Goal: Information Seeking & Learning: Check status

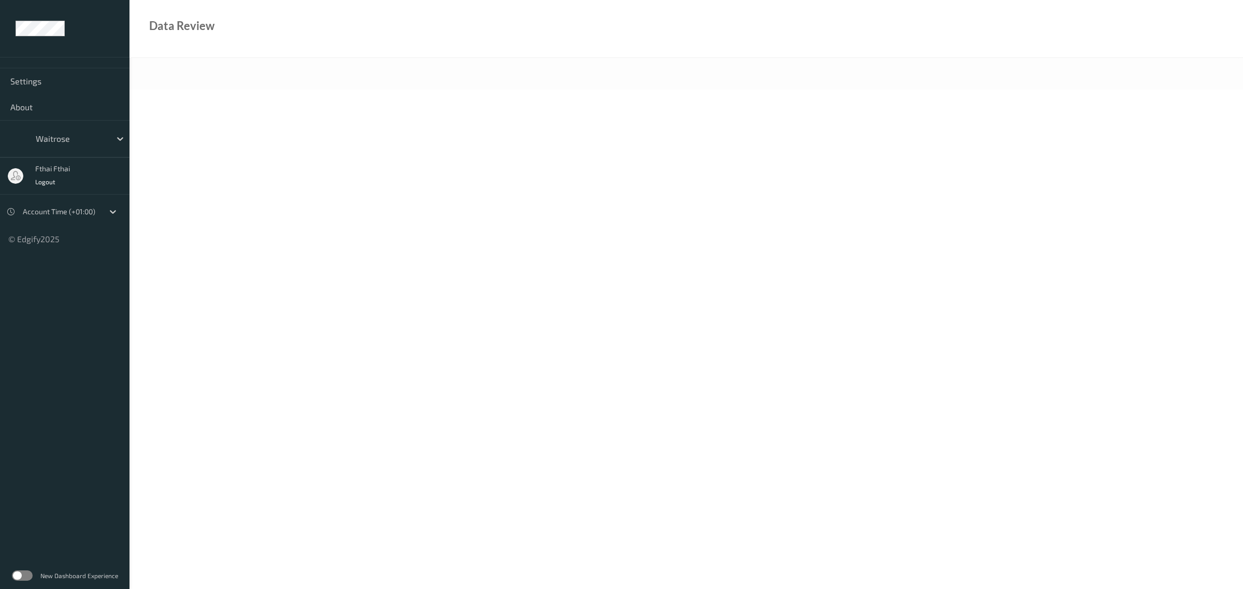
click at [527, 13] on div "Data Review" at bounding box center [687, 29] width 1114 height 58
click at [39, 456] on ul "Settings About Select... Logout Local (+08:00) © Edgify 2025 New Dashboard Expe…" at bounding box center [65, 294] width 130 height 589
click at [82, 409] on ul "Settings About Select... Logout Local (+08:00) © Edgify 2025 New Dashboard Expe…" at bounding box center [65, 294] width 130 height 589
click at [96, 136] on div at bounding box center [71, 139] width 70 height 12
click at [92, 139] on div at bounding box center [71, 139] width 70 height 12
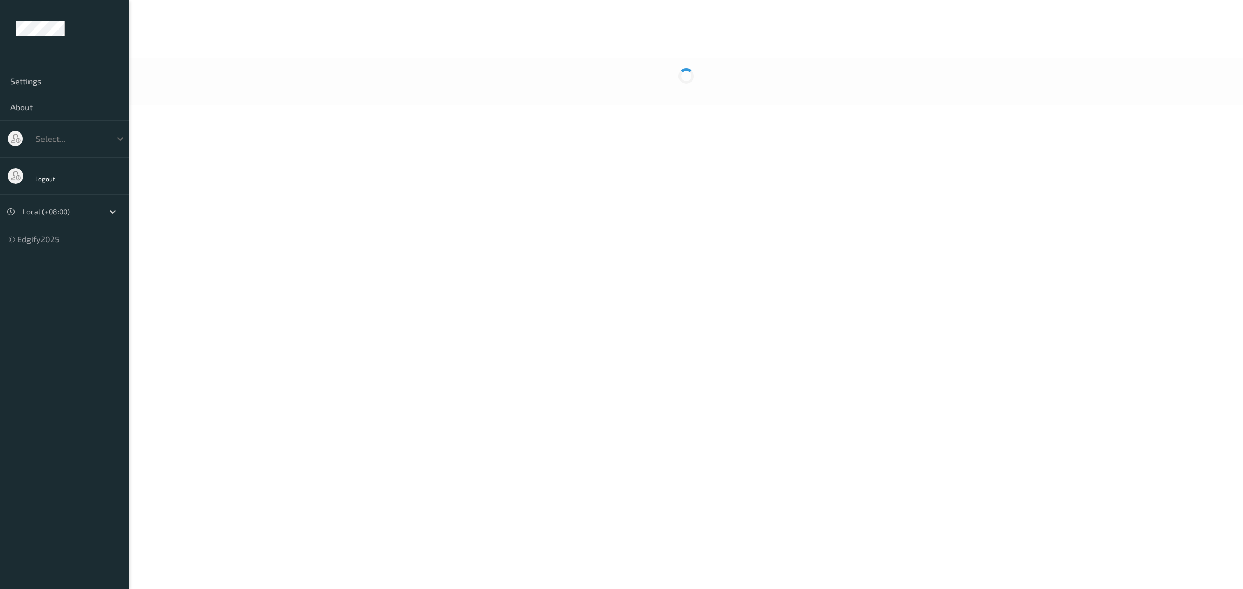
click at [92, 139] on div at bounding box center [71, 139] width 70 height 12
click at [66, 166] on span "waitrose" at bounding box center [70, 164] width 34 height 10
click at [100, 325] on ul "Settings About waitrose fthai fthai Logout Account Time (+01:00) © Edgify 2025 …" at bounding box center [65, 294] width 130 height 589
click at [31, 583] on div "New Dashboard Experience" at bounding box center [65, 576] width 130 height 27
click at [28, 576] on label at bounding box center [22, 576] width 21 height 10
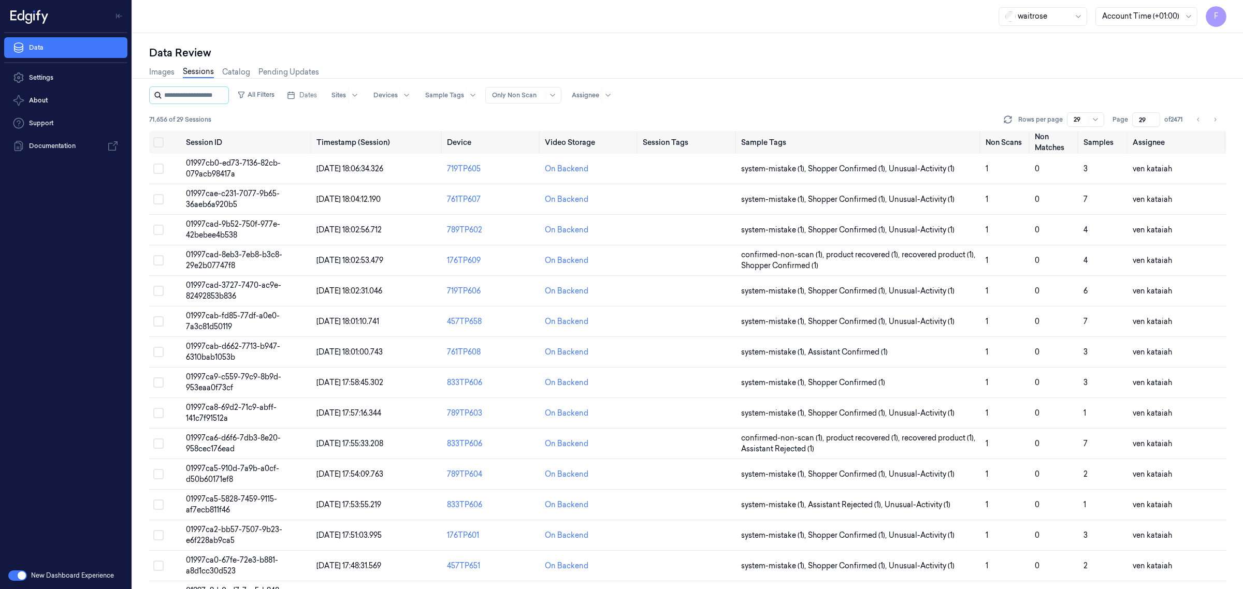
click at [205, 102] on input "string" at bounding box center [195, 95] width 62 height 17
click at [314, 88] on button "Dates" at bounding box center [302, 95] width 38 height 17
click at [356, 218] on button "24" at bounding box center [358, 220] width 17 height 17
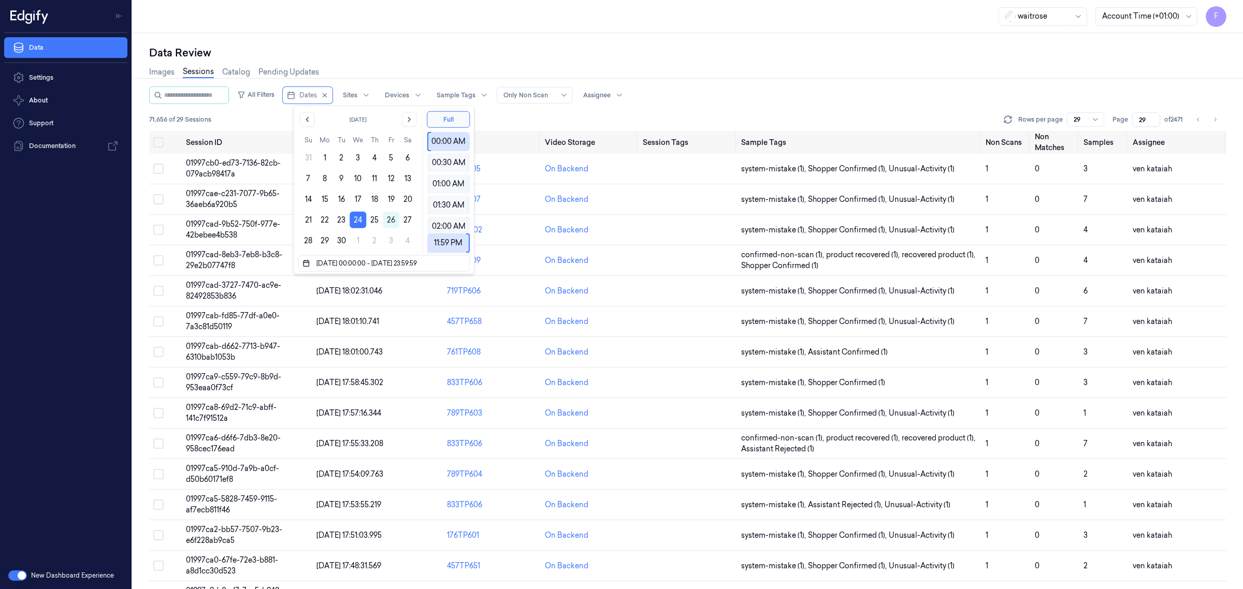
click at [356, 218] on button "24" at bounding box center [358, 220] width 17 height 17
click at [794, 80] on div "Images Sessions Catalog Pending Updates" at bounding box center [687, 73] width 1077 height 26
type input "1"
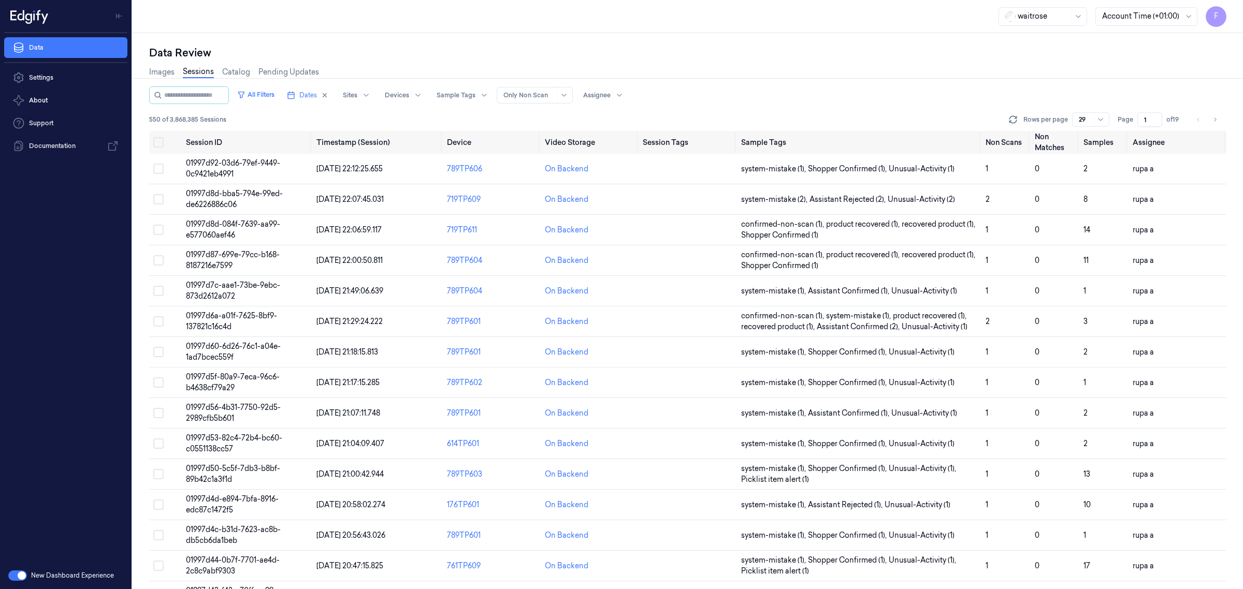
click at [962, 94] on div "All Filters Dates Sites Devices Sample Tags Alert Type Only Non Scan Assignee" at bounding box center [687, 96] width 1077 height 18
click at [153, 138] on button "Select all" at bounding box center [158, 142] width 10 height 10
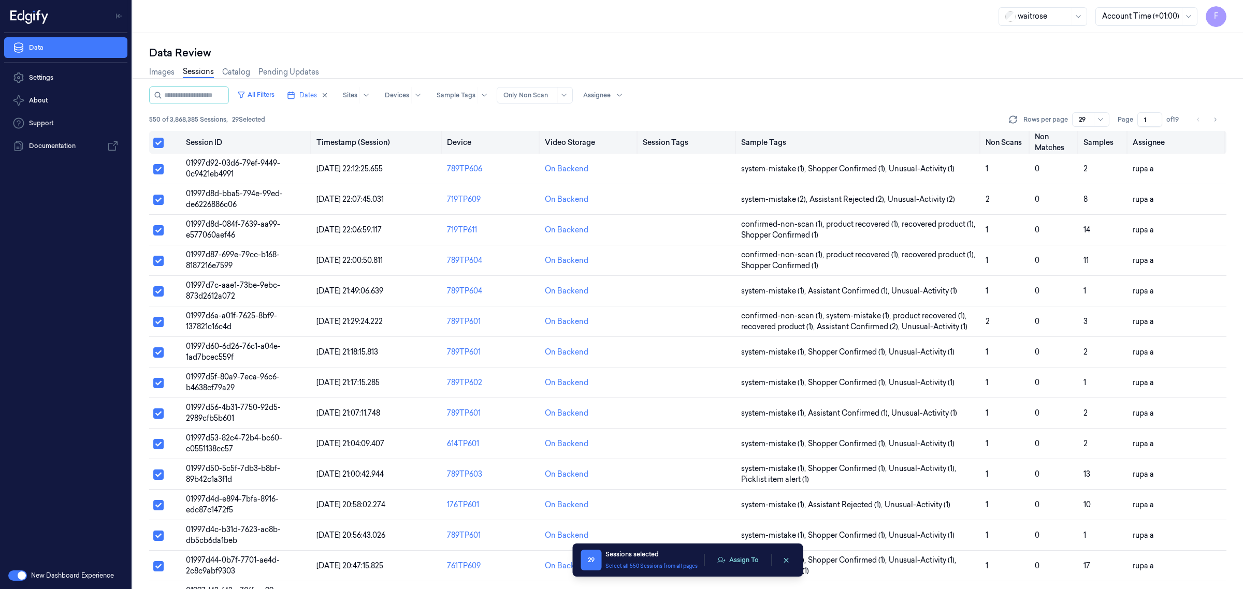
click at [156, 141] on button "Select all" at bounding box center [158, 143] width 10 height 10
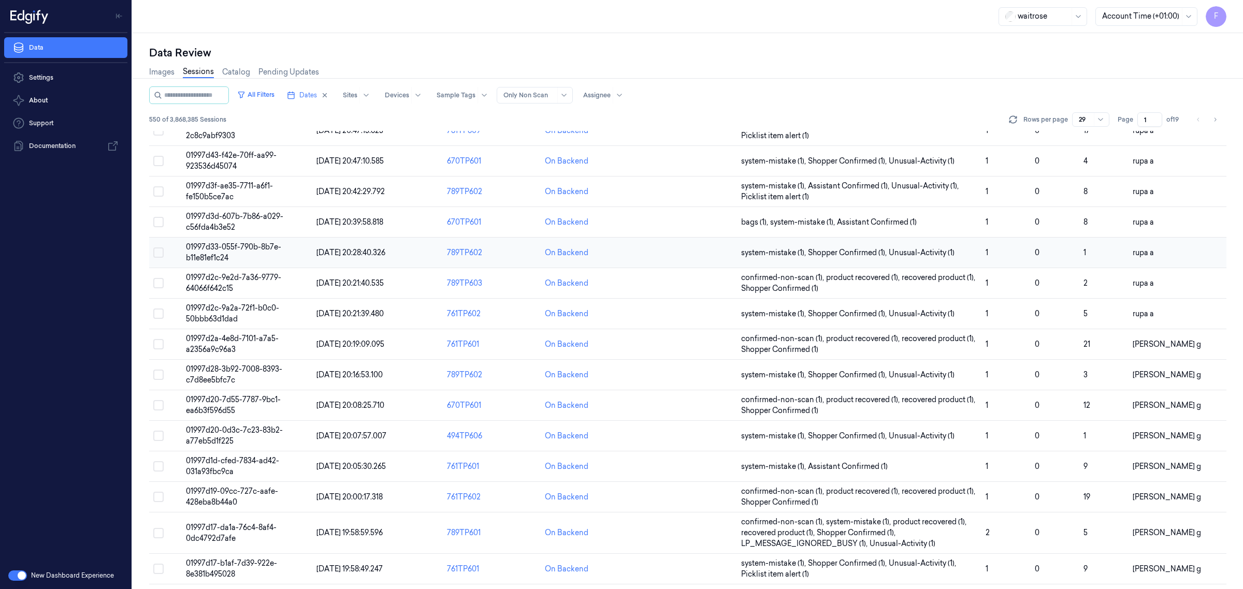
scroll to position [472, 0]
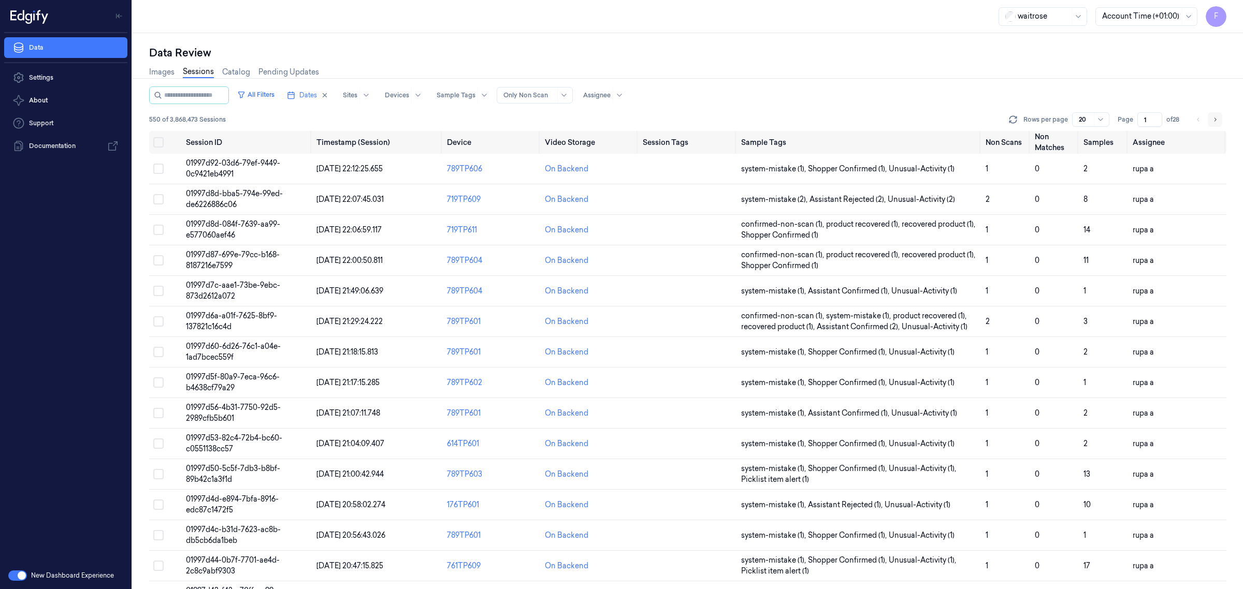
click at [1218, 119] on icon "Go to next page" at bounding box center [1215, 120] width 6 height 8
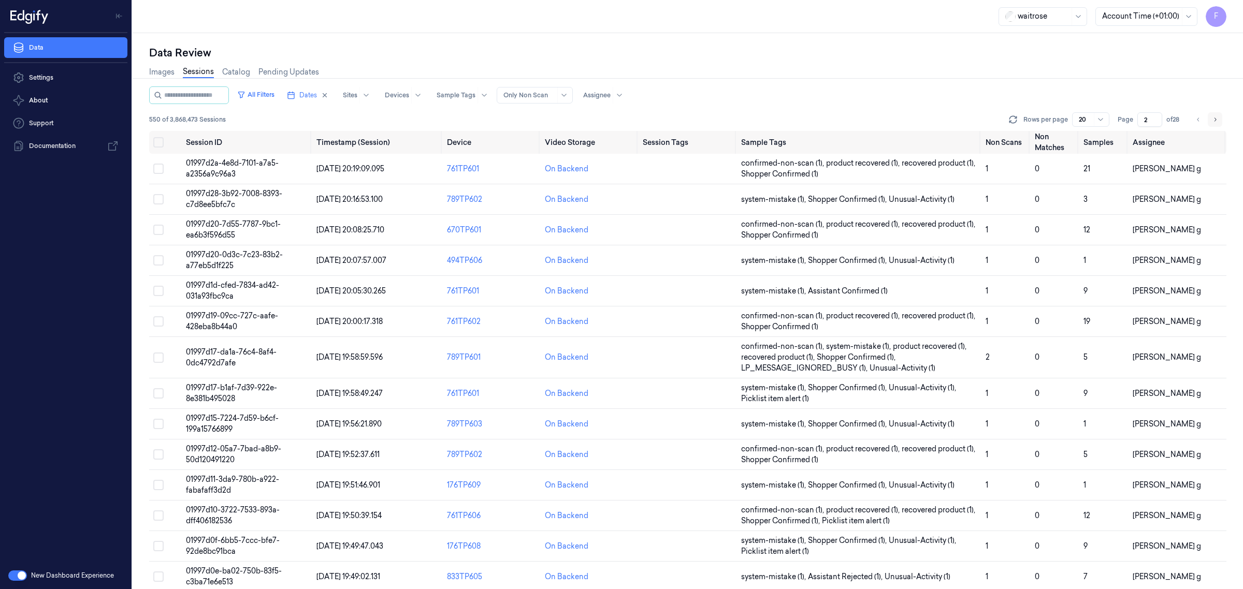
click at [1216, 120] on icon "Go to next page" at bounding box center [1215, 120] width 6 height 8
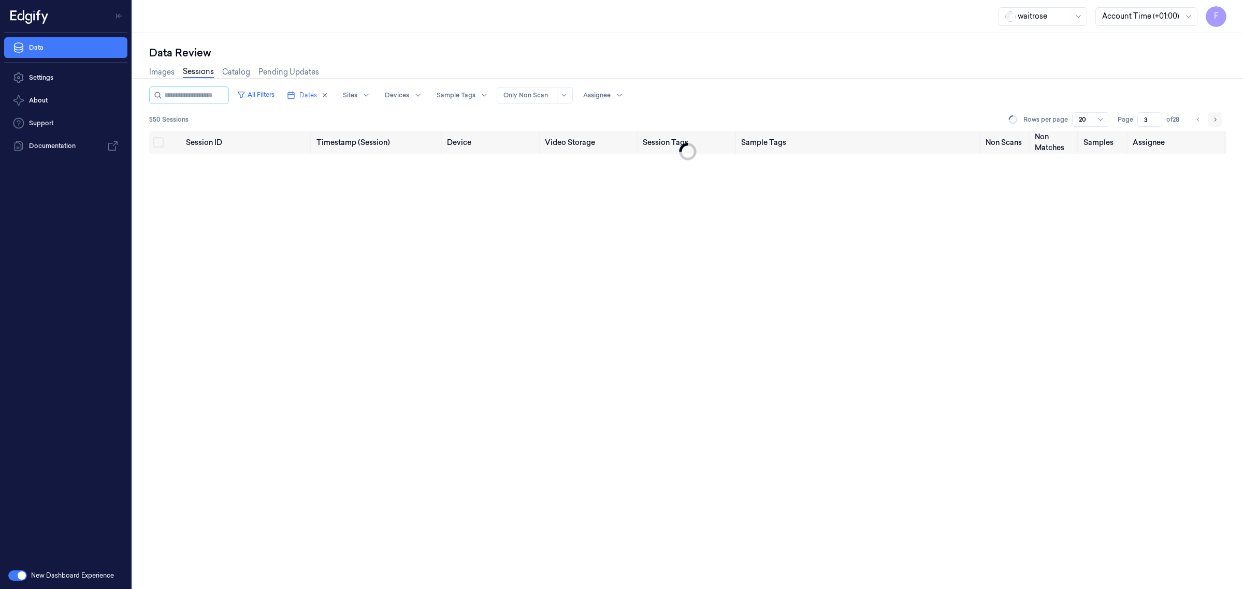
click at [1216, 120] on icon "Go to next page" at bounding box center [1215, 120] width 6 height 8
click at [1216, 123] on icon "Go to next page" at bounding box center [1215, 120] width 6 height 8
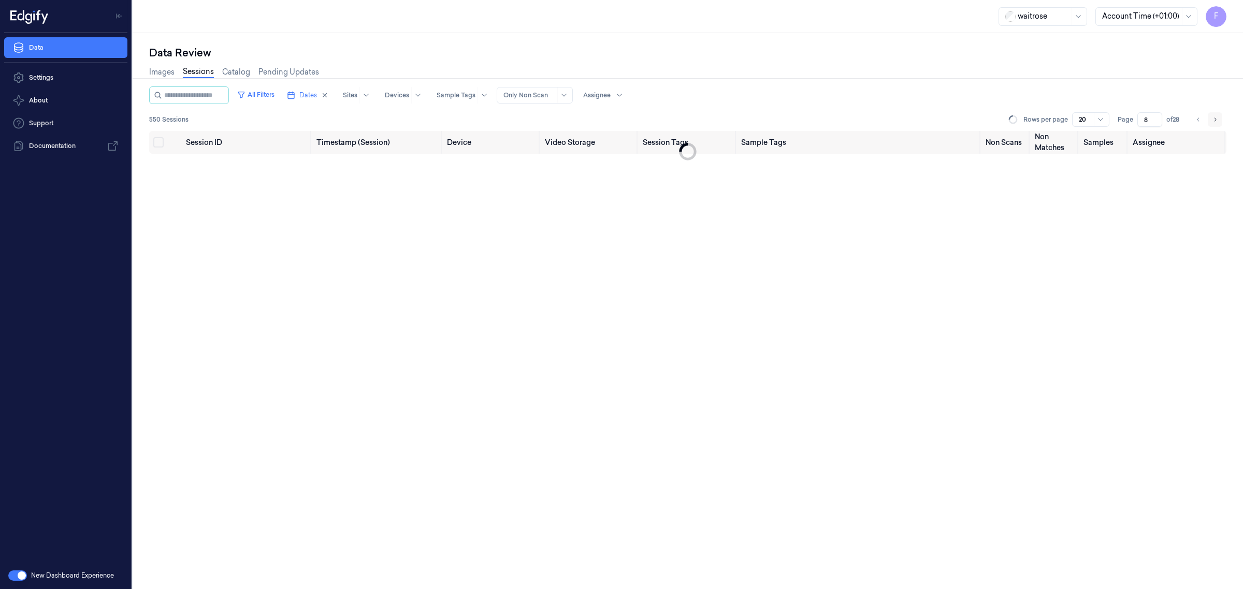
click at [1216, 123] on icon "Go to next page" at bounding box center [1215, 120] width 6 height 8
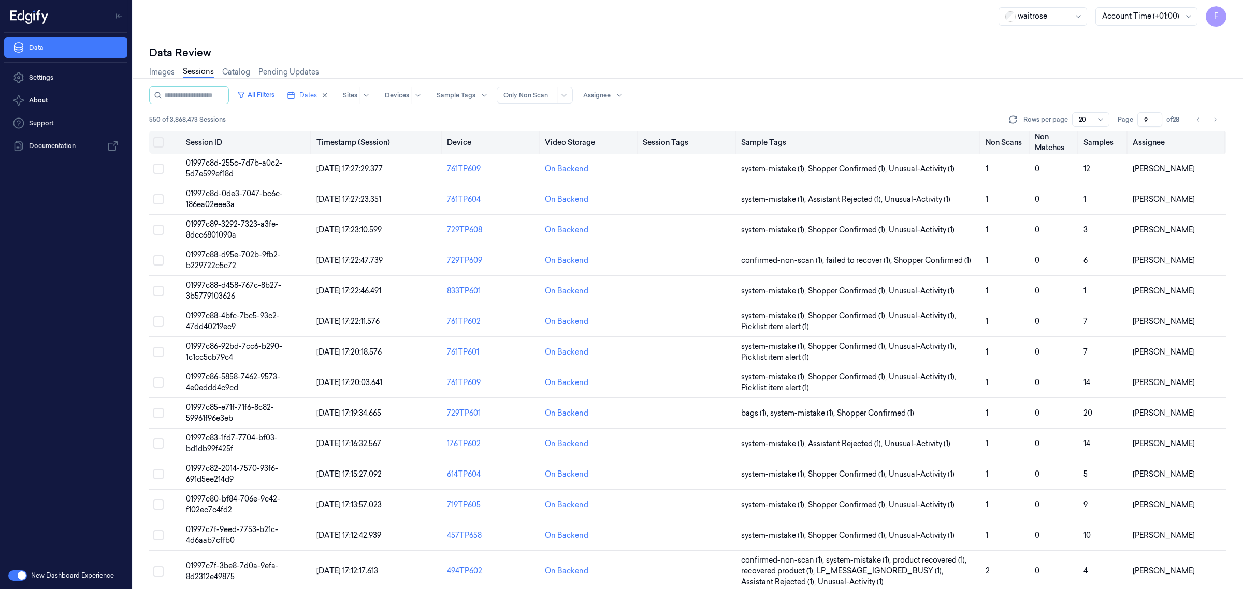
drag, startPoint x: 1209, startPoint y: 120, endPoint x: 1207, endPoint y: 133, distance: 13.0
click at [1207, 132] on div "All Filters Dates Sites Devices Sample Tags Alert Type Only Non Scan Assignee 5…" at bounding box center [687, 339] width 1077 height 504
click at [1209, 122] on button "Go to next page" at bounding box center [1215, 119] width 15 height 15
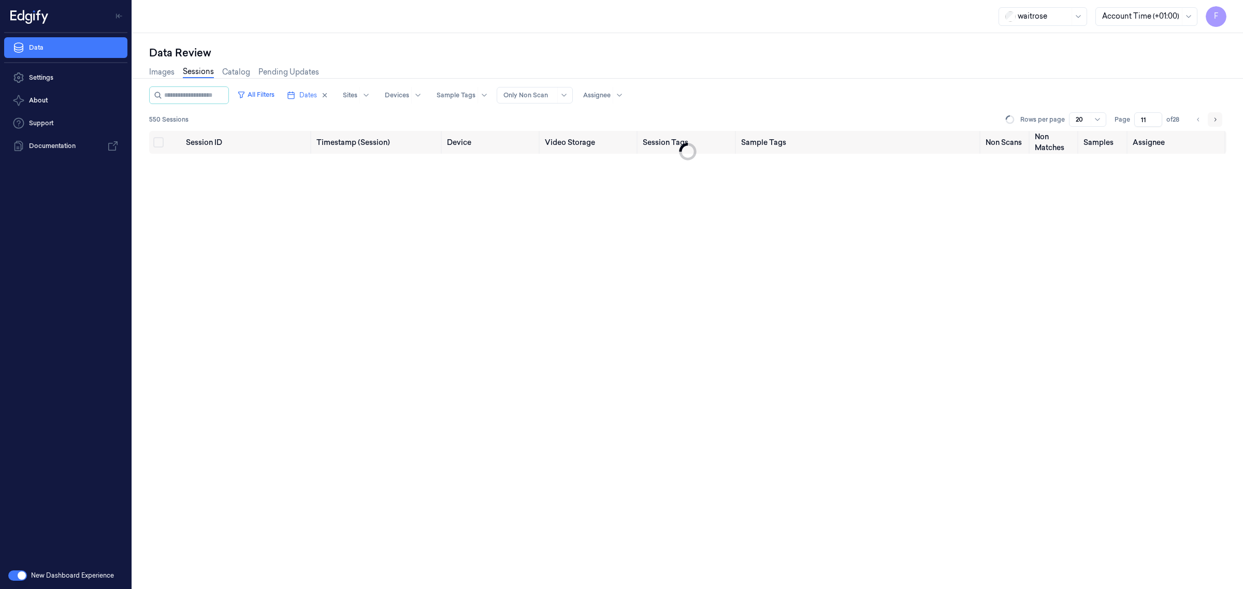
click at [1209, 122] on button "Go to next page" at bounding box center [1215, 119] width 15 height 15
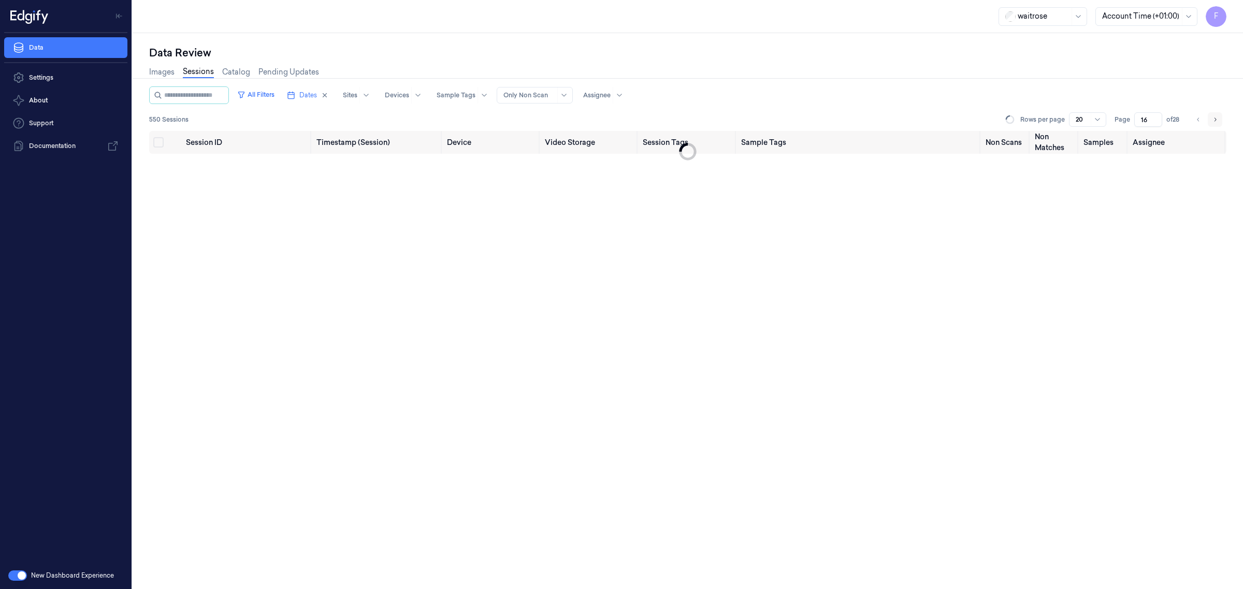
click at [1209, 122] on button "Go to next page" at bounding box center [1215, 119] width 15 height 15
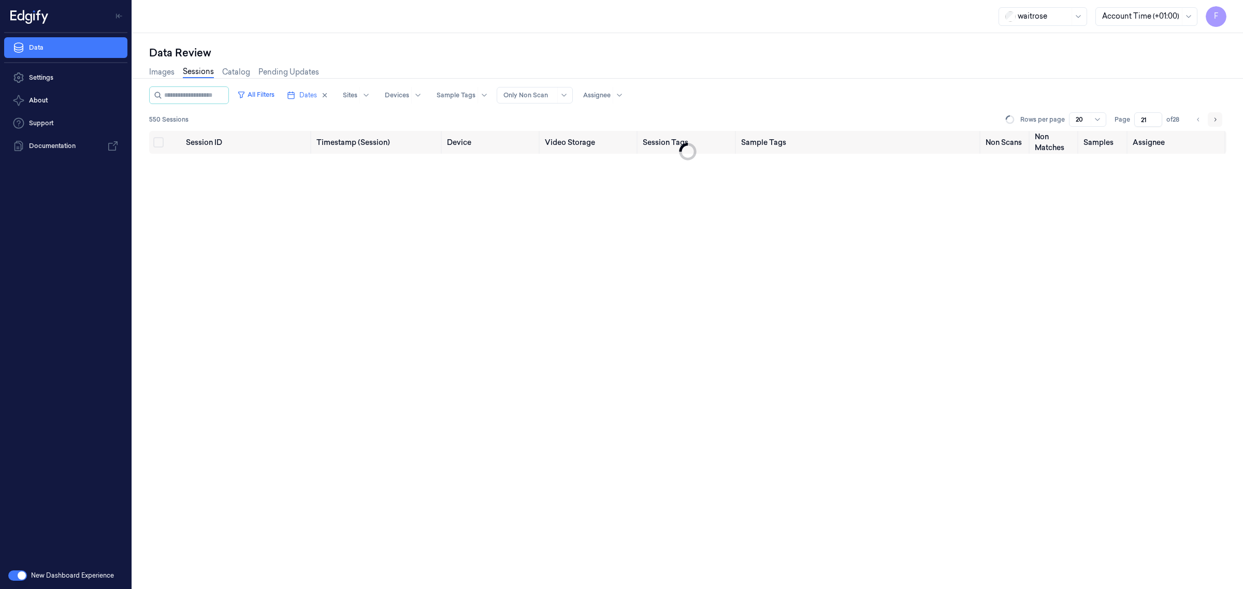
click at [1209, 122] on button "Go to next page" at bounding box center [1215, 119] width 15 height 15
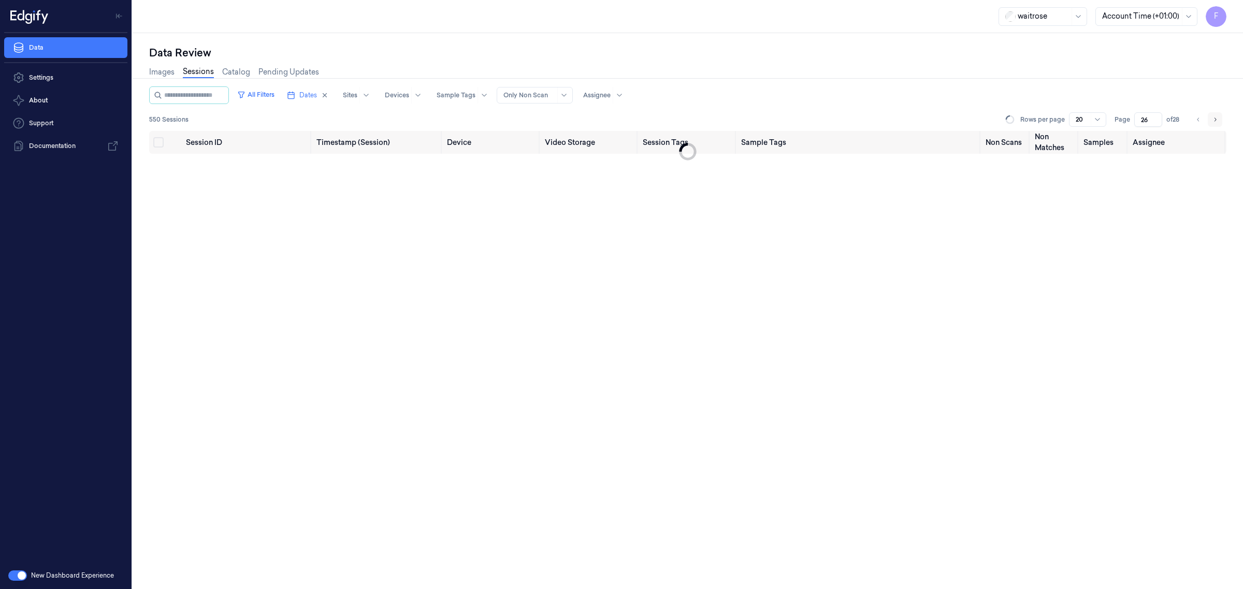
click at [1209, 122] on button "Go to next page" at bounding box center [1215, 119] width 15 height 15
type input "28"
click at [1209, 122] on li "pagination" at bounding box center [1215, 119] width 15 height 15
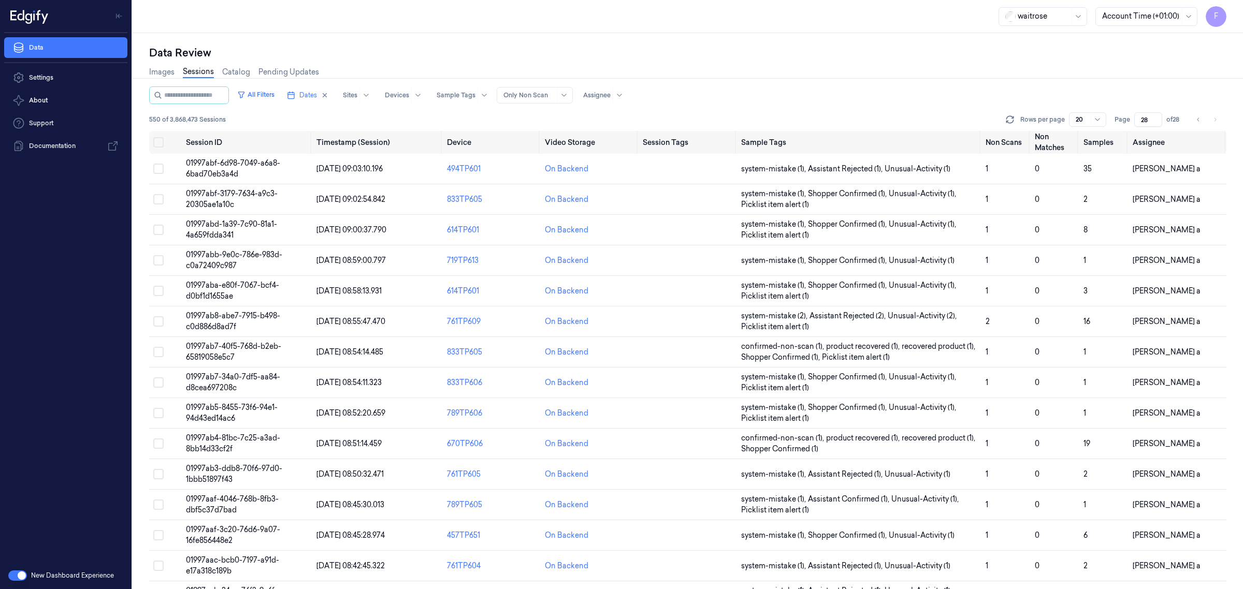
click at [1210, 120] on li "pagination" at bounding box center [1215, 119] width 15 height 15
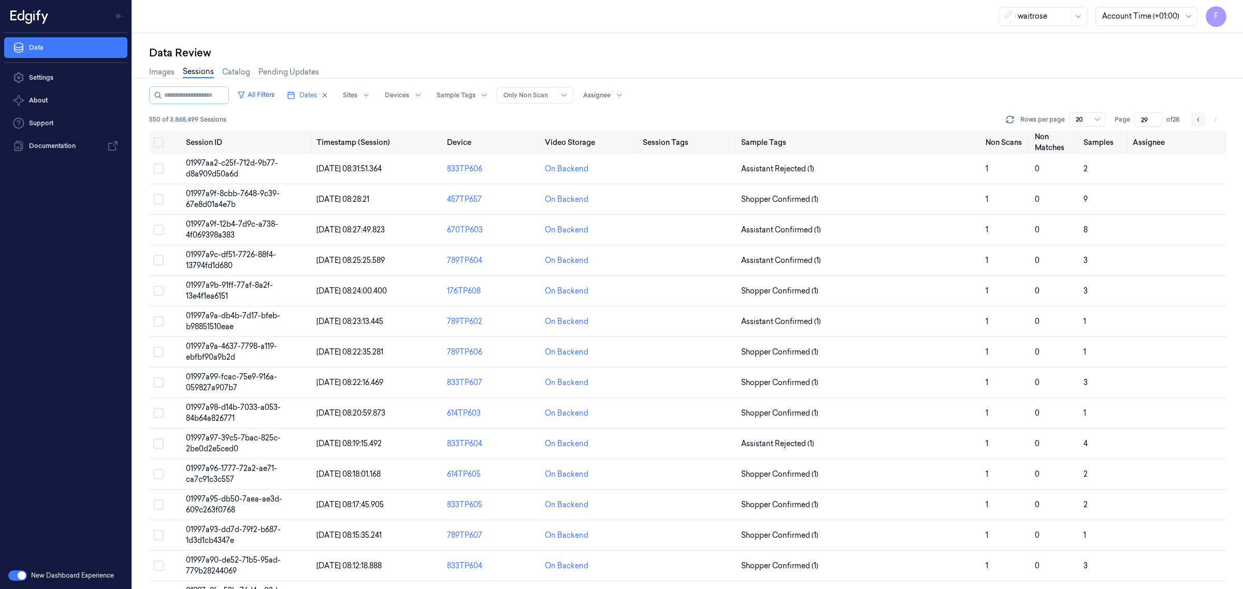
click at [1194, 122] on button "Go to previous page" at bounding box center [1198, 119] width 15 height 15
type input "28"
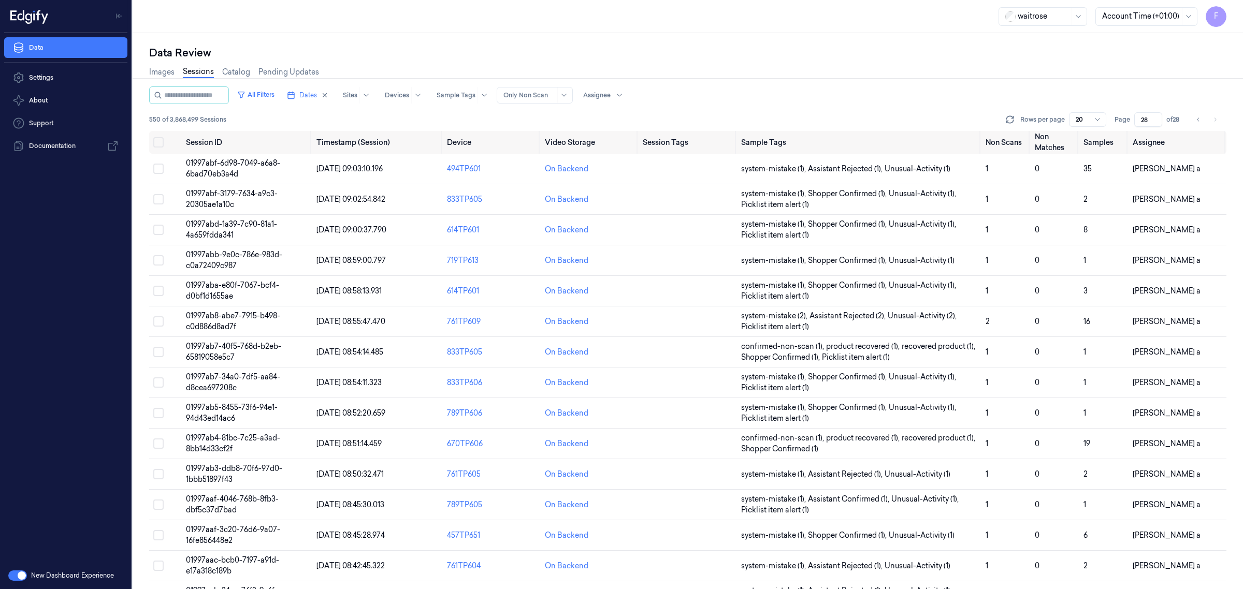
click at [1210, 119] on li "pagination" at bounding box center [1215, 119] width 15 height 15
click at [1217, 123] on li "pagination" at bounding box center [1215, 119] width 15 height 15
click at [1213, 119] on li "pagination" at bounding box center [1215, 119] width 15 height 15
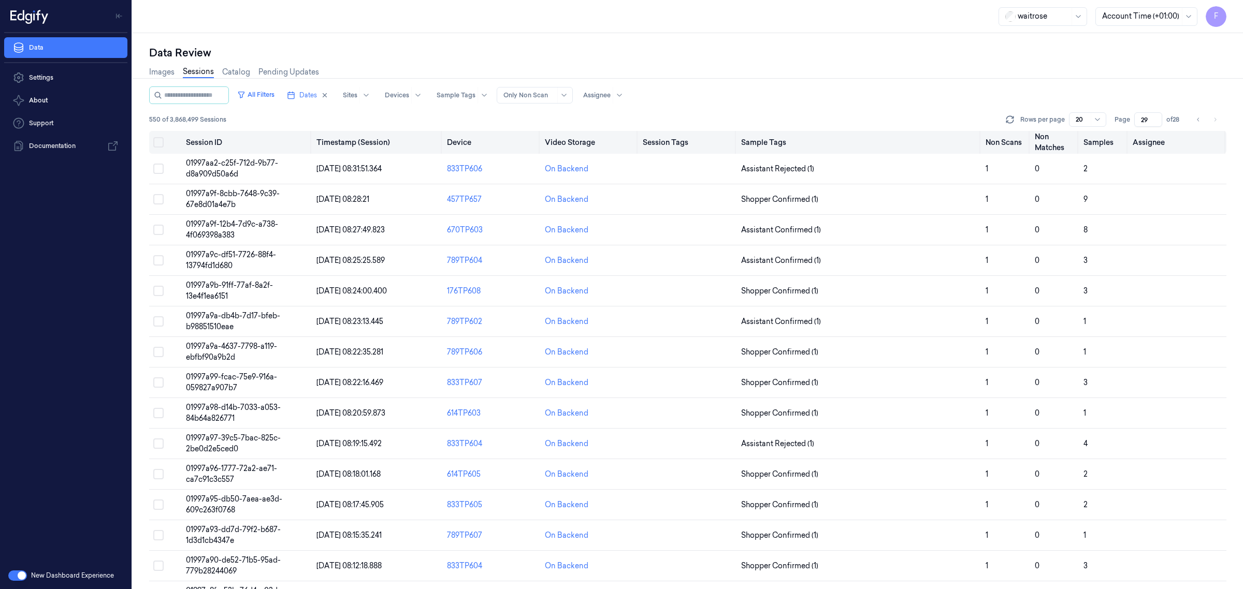
click at [161, 142] on button "Select all" at bounding box center [158, 142] width 10 height 10
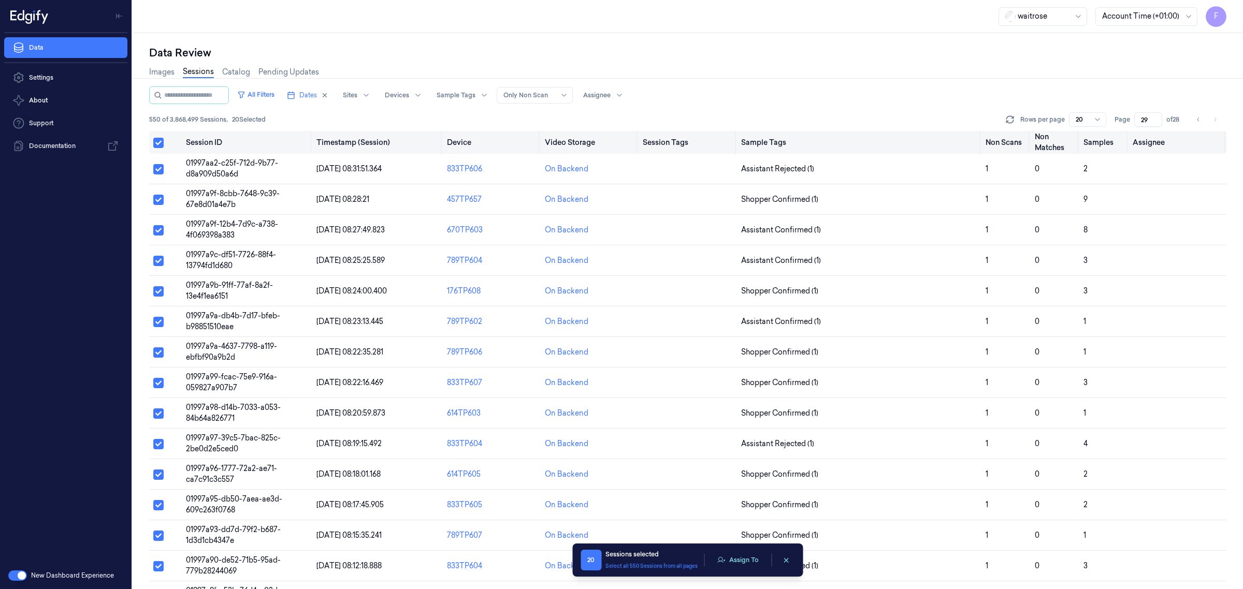
click at [162, 140] on button "Select all" at bounding box center [158, 143] width 10 height 10
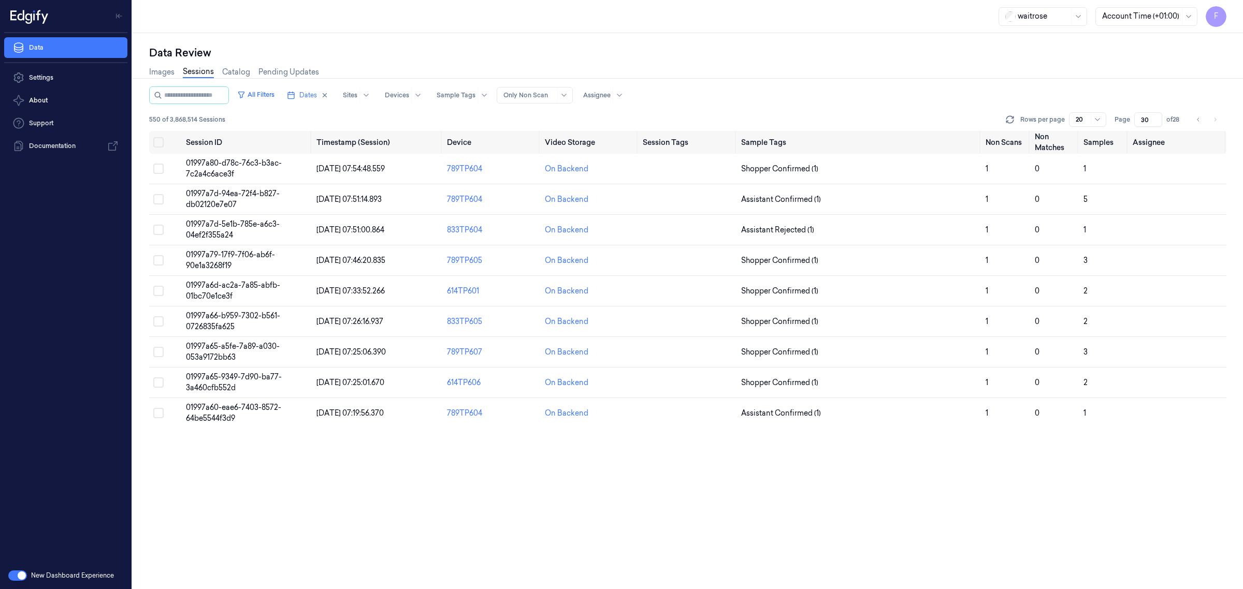
click at [400, 500] on div "Session ID Timestamp (Session) Device Video Storage Session Tags Sample Tags No…" at bounding box center [687, 360] width 1077 height 458
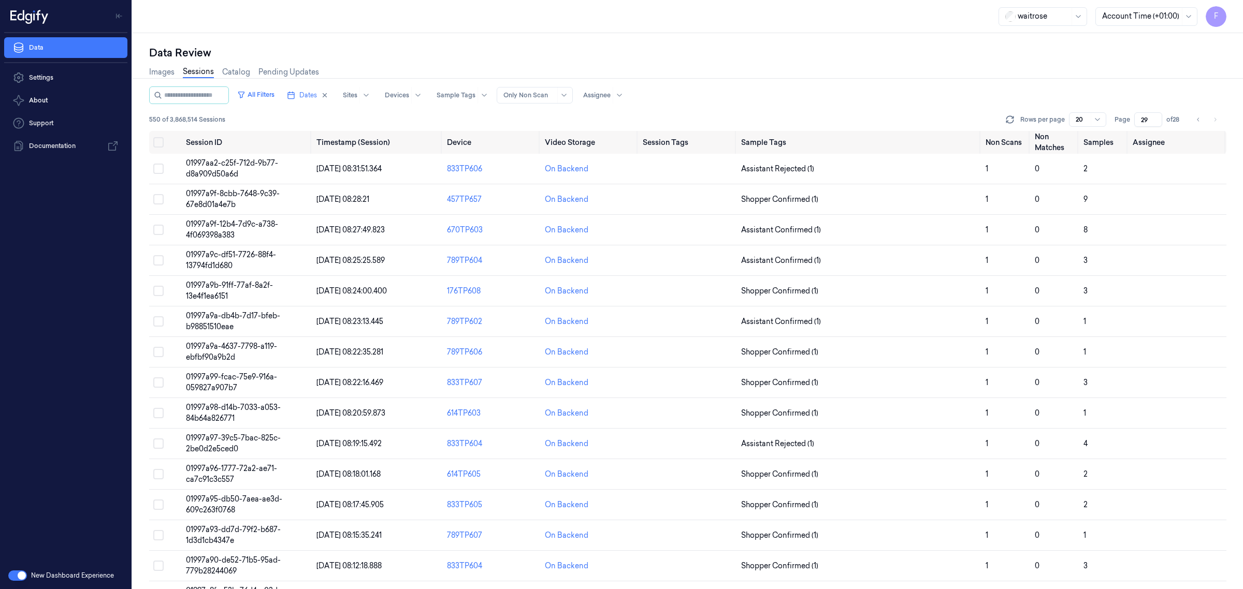
click at [964, 101] on div "All Filters Dates Sites Devices Sample Tags Alert Type Only Non Scan Assignee" at bounding box center [687, 96] width 1077 height 18
click at [1197, 119] on icon "Go to previous page" at bounding box center [1199, 120] width 6 height 8
type input "28"
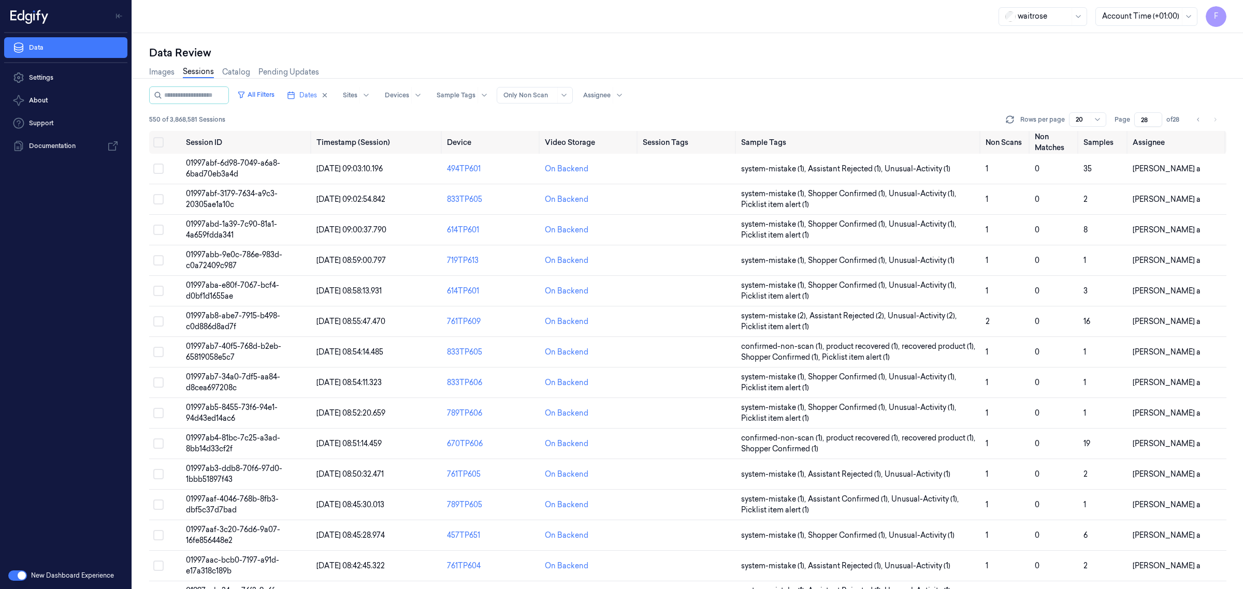
click at [1213, 122] on li "pagination" at bounding box center [1215, 119] width 15 height 15
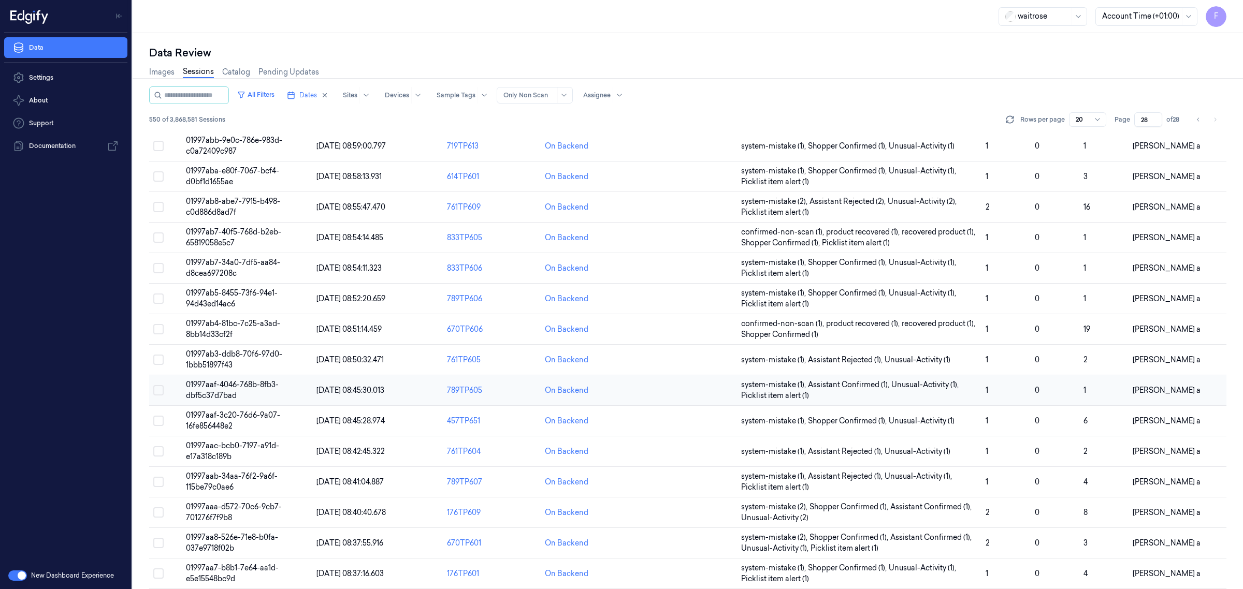
scroll to position [184, 0]
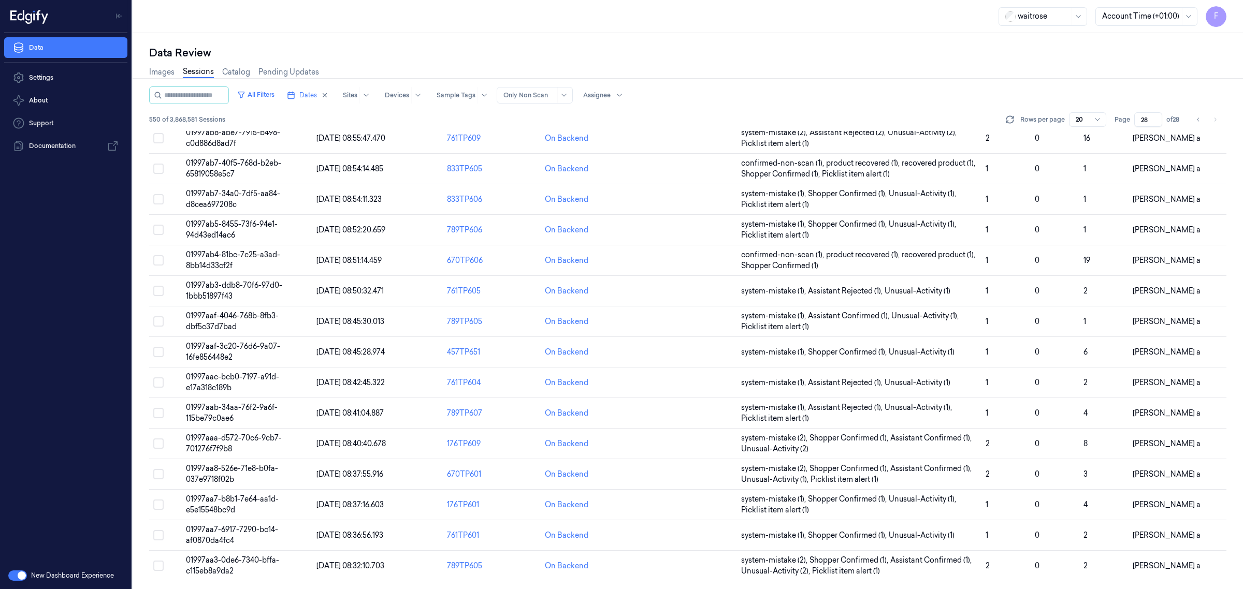
click at [1128, 89] on div "All Filters Dates Sites Devices Sample Tags Alert Type Only Non Scan Assignee" at bounding box center [687, 96] width 1077 height 18
click at [329, 97] on button "Dates" at bounding box center [308, 95] width 50 height 17
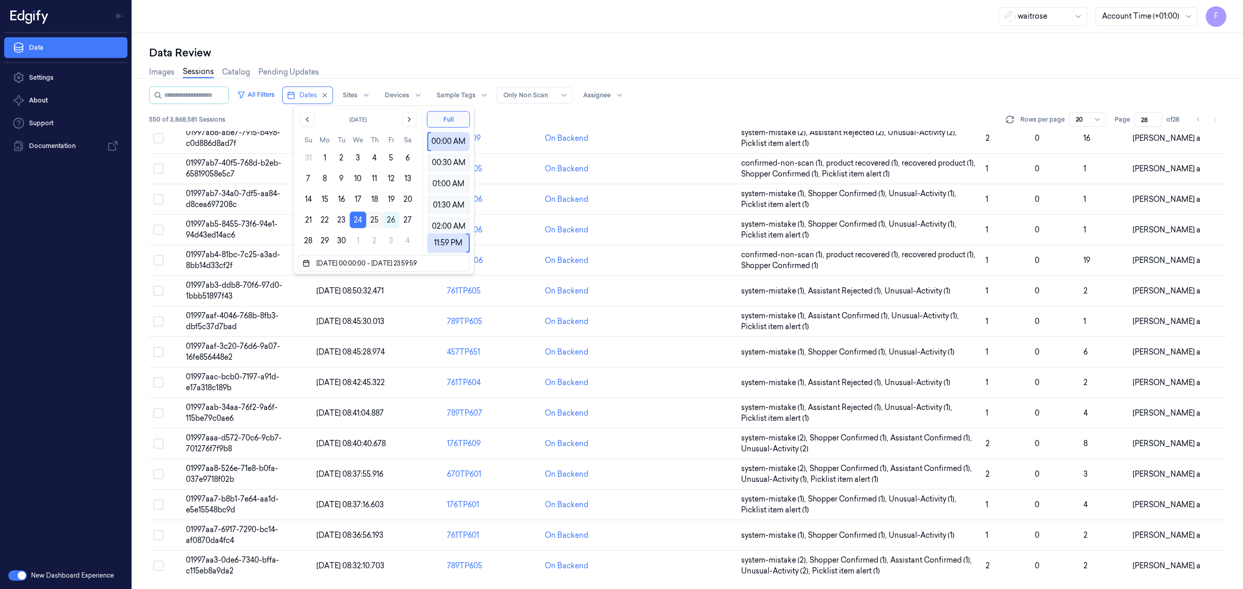
click at [378, 213] on button "25" at bounding box center [374, 220] width 17 height 17
click at [351, 223] on button "24" at bounding box center [358, 220] width 17 height 17
type input "24/09/2025 00:00:00 - 24/09/2025 23:59:59"
click at [360, 225] on button "24" at bounding box center [358, 220] width 17 height 17
click at [373, 223] on button "25" at bounding box center [374, 220] width 17 height 17
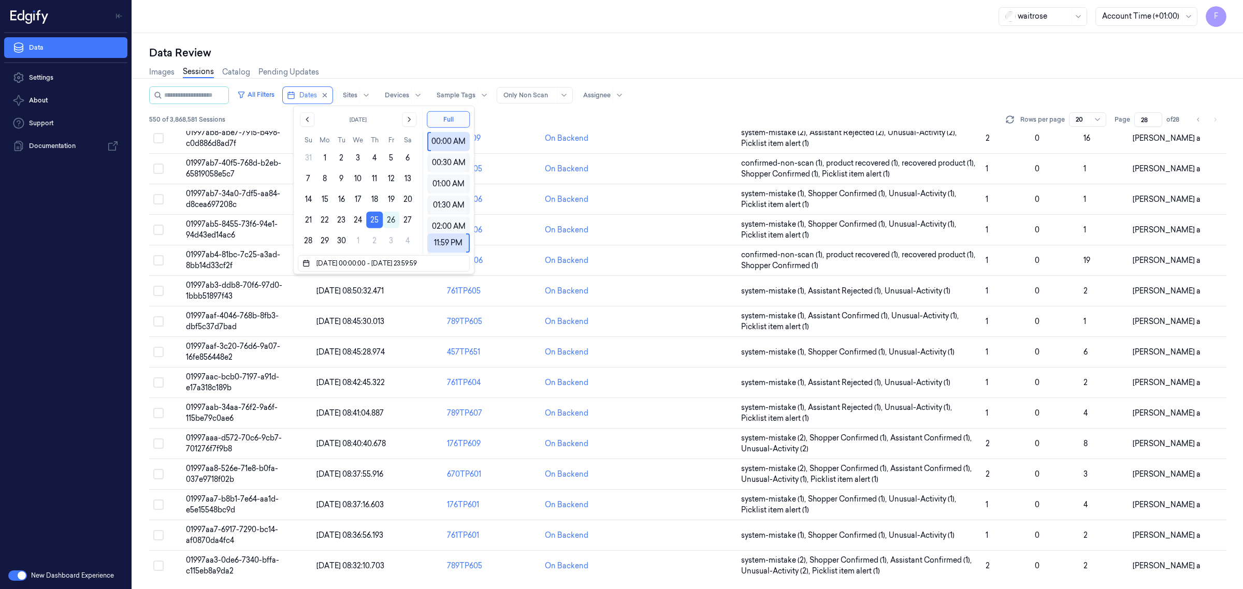
click at [716, 98] on div "All Filters Dates Sites Devices Sample Tags Alert Type Only Non Scan Assignee" at bounding box center [687, 96] width 1077 height 18
type input "1"
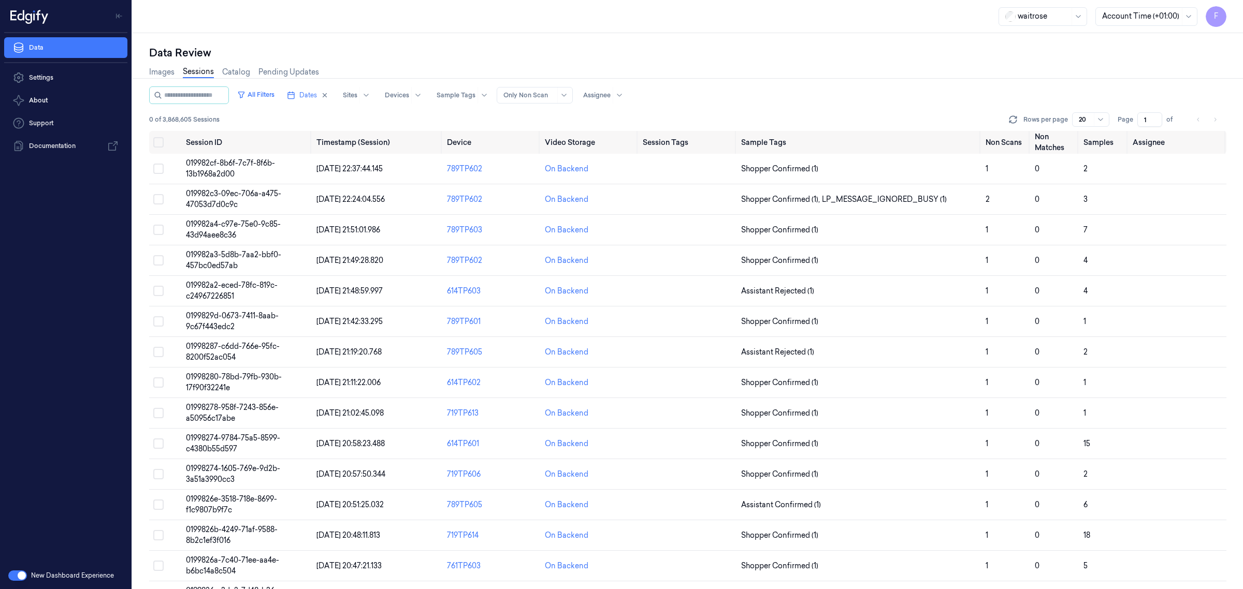
click at [1093, 118] on div "20" at bounding box center [1090, 119] width 37 height 15
click at [1086, 172] on div "200" at bounding box center [1086, 174] width 13 height 11
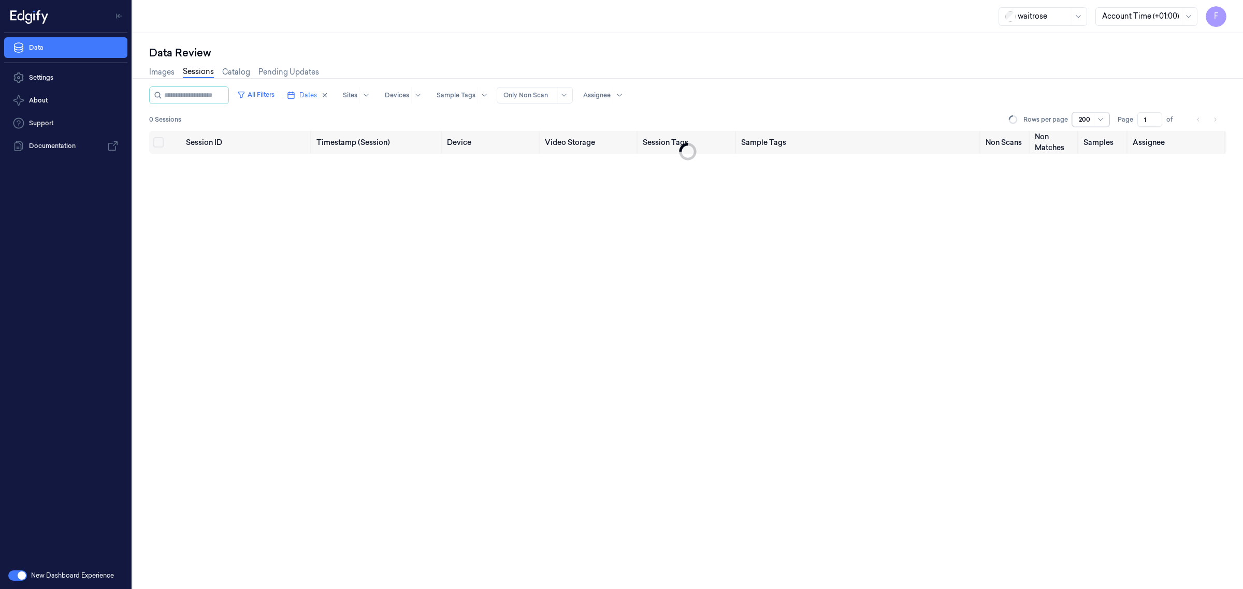
click at [1050, 78] on div at bounding box center [687, 78] width 1119 height 1
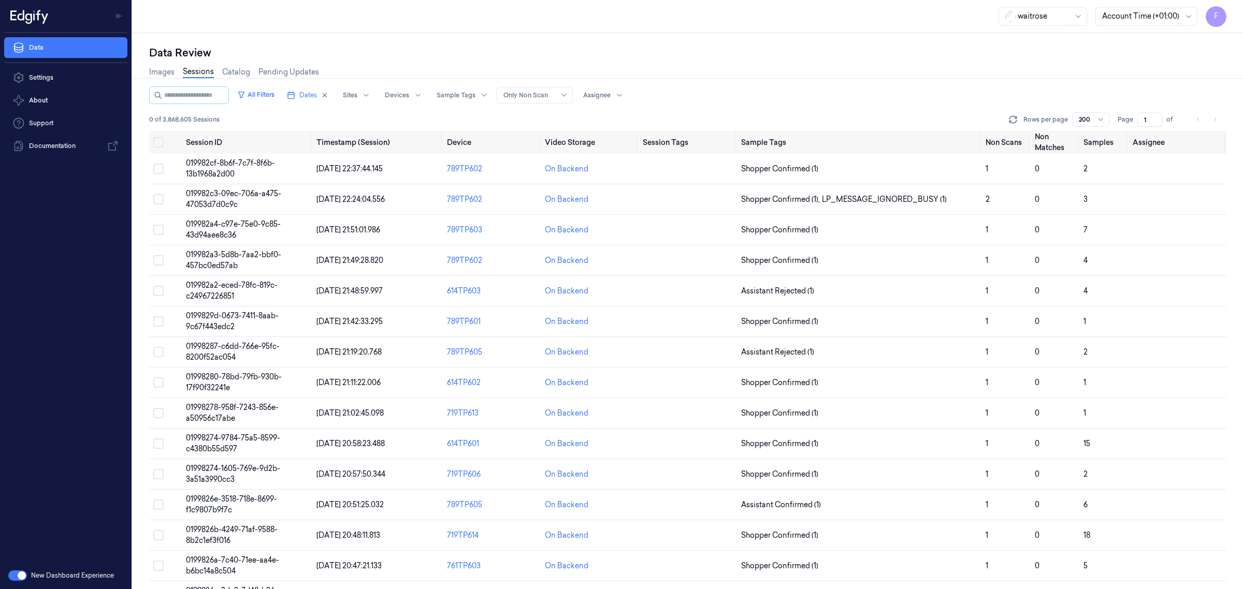
click at [1081, 119] on input "text" at bounding box center [1080, 119] width 2 height 9
click at [1086, 119] on div at bounding box center [1085, 119] width 13 height 9
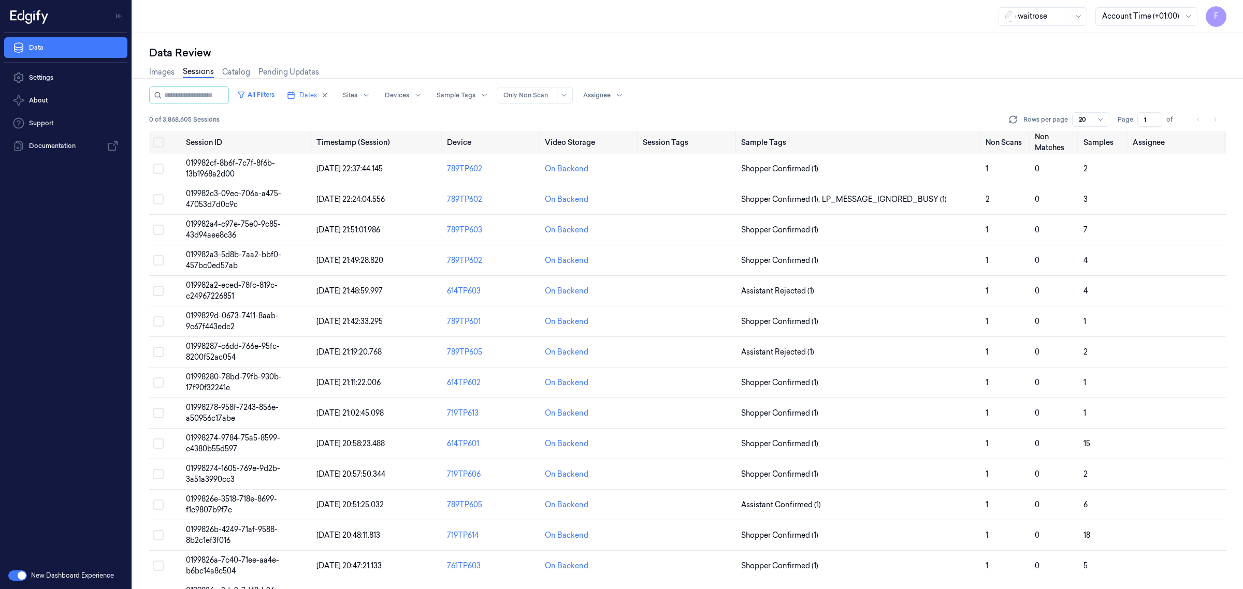
click at [1215, 120] on li "pagination" at bounding box center [1215, 119] width 15 height 15
click at [1205, 120] on ul "pagination" at bounding box center [1206, 119] width 31 height 15
click at [1095, 124] on span at bounding box center [1094, 119] width 1 height 13
click at [1083, 117] on div at bounding box center [1085, 119] width 13 height 9
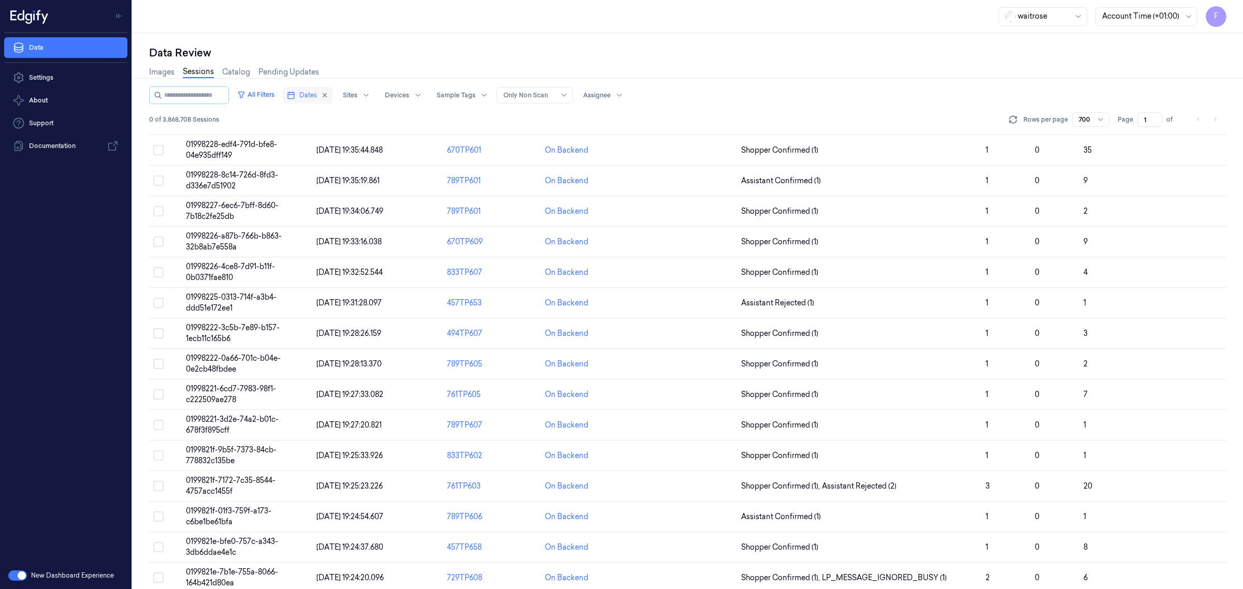
click at [317, 97] on span "Dates" at bounding box center [308, 95] width 18 height 9
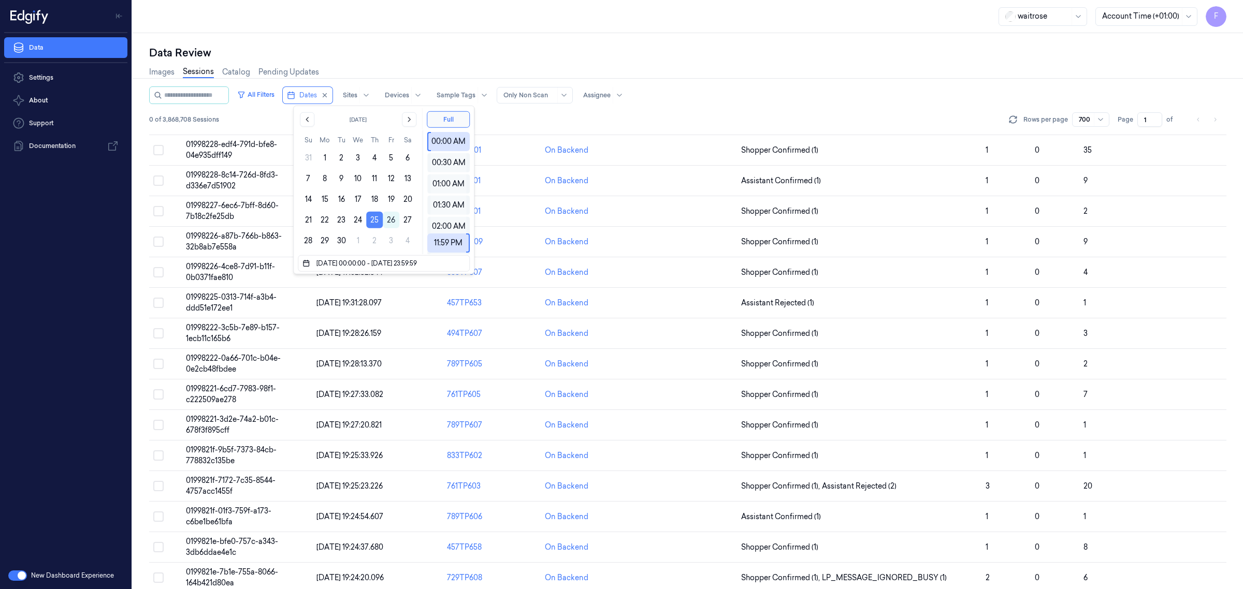
click at [377, 221] on button "25" at bounding box center [374, 220] width 17 height 17
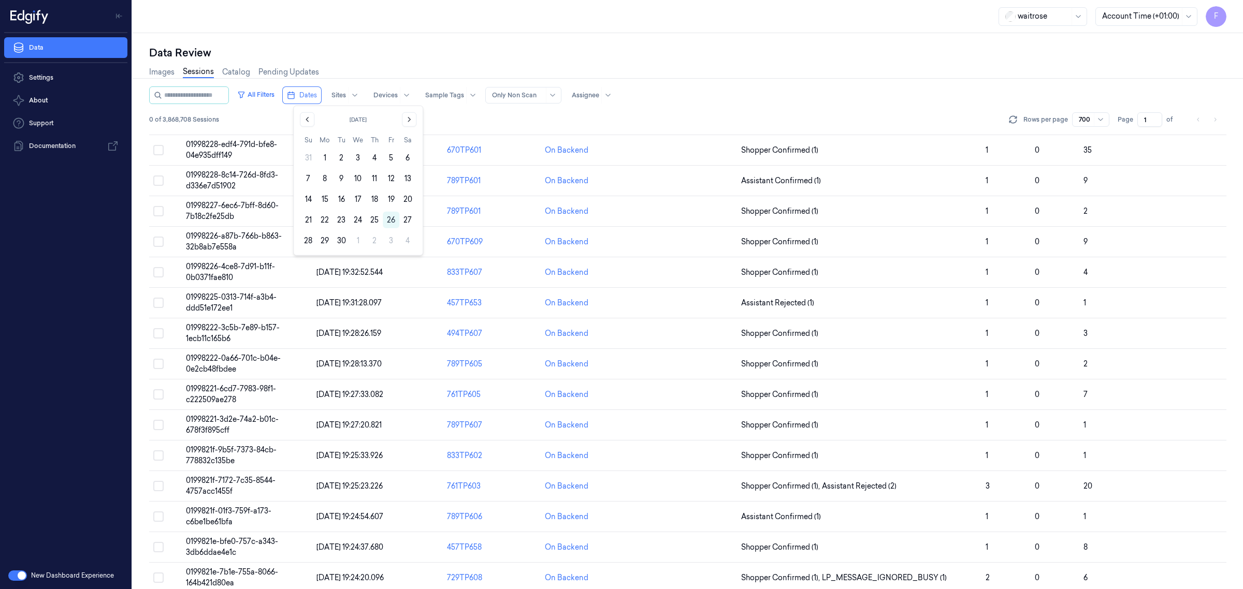
click at [377, 221] on button "25" at bounding box center [374, 220] width 17 height 17
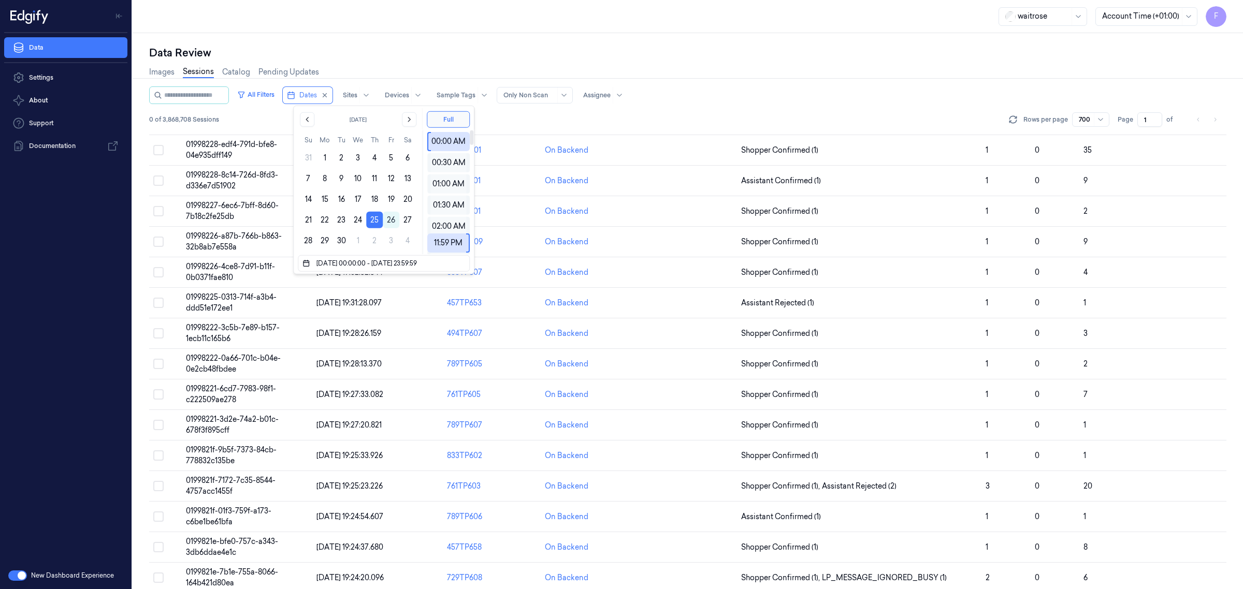
click at [862, 105] on div "All Filters Dates Sites Devices Sample Tags Alert Type Only Non Scan Assignee 0…" at bounding box center [687, 109] width 1077 height 45
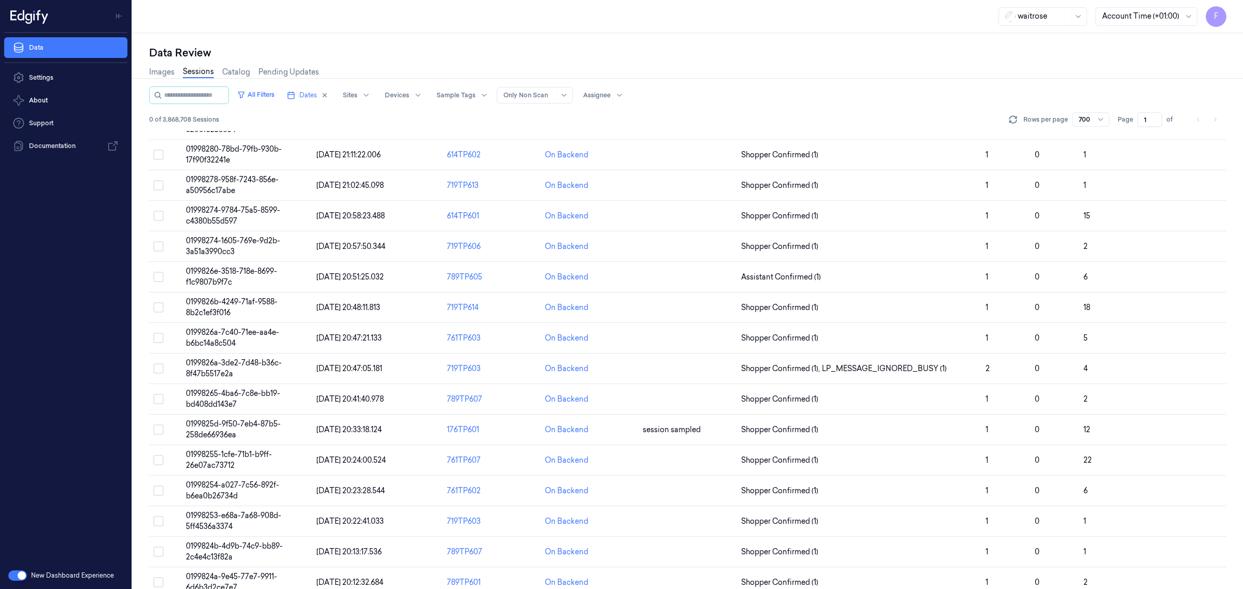
scroll to position [65, 0]
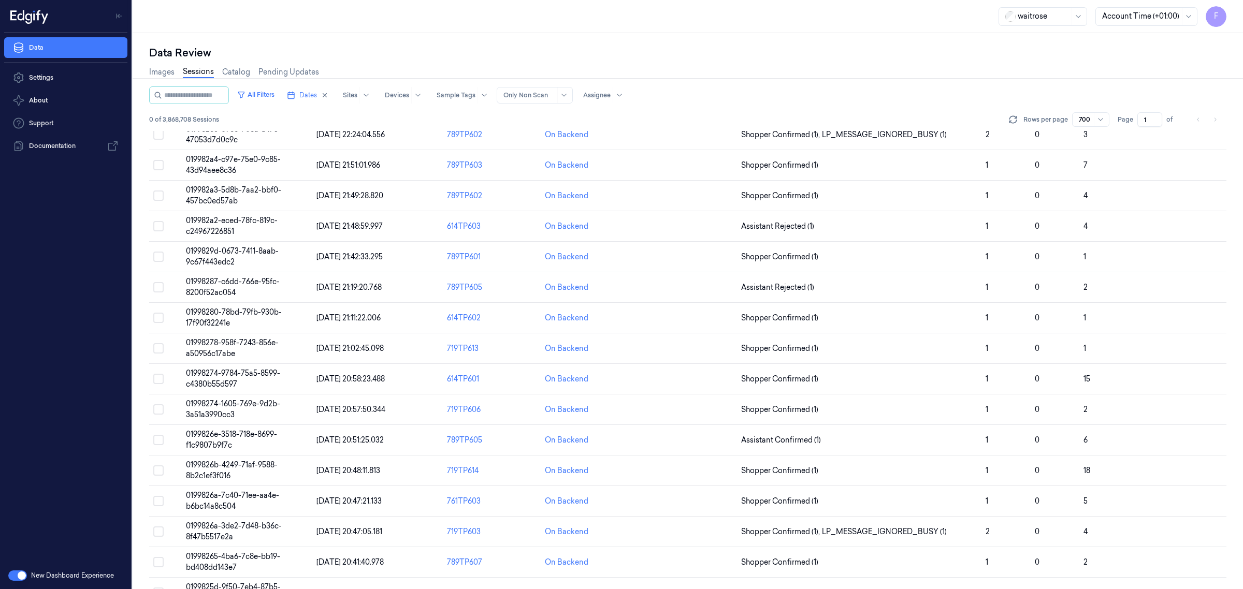
drag, startPoint x: 1228, startPoint y: 138, endPoint x: 425, endPoint y: 125, distance: 803.0
click at [1226, 104] on div "Data Review Images Sessions Catalog Pending Updates All Filters Dates Sites Dev…" at bounding box center [688, 311] width 1111 height 556
click at [425, 125] on div "0 of 3,868,708 Sessions Rows per page 700 Page 1 of" at bounding box center [687, 119] width 1077 height 15
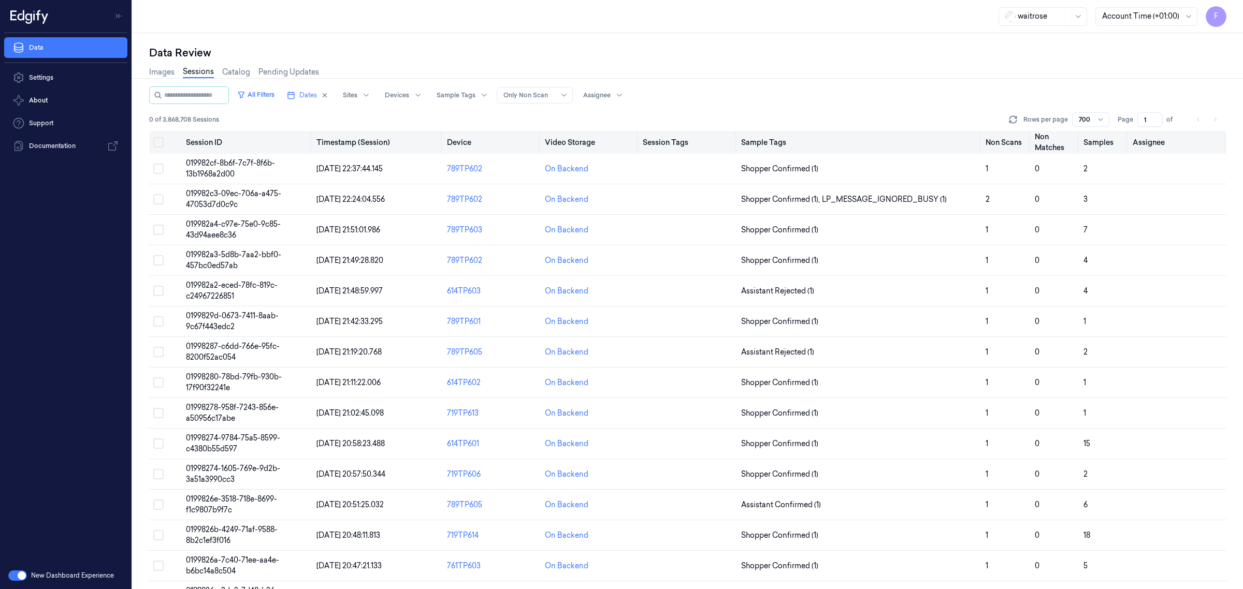
click at [156, 141] on button "Select all" at bounding box center [158, 142] width 10 height 10
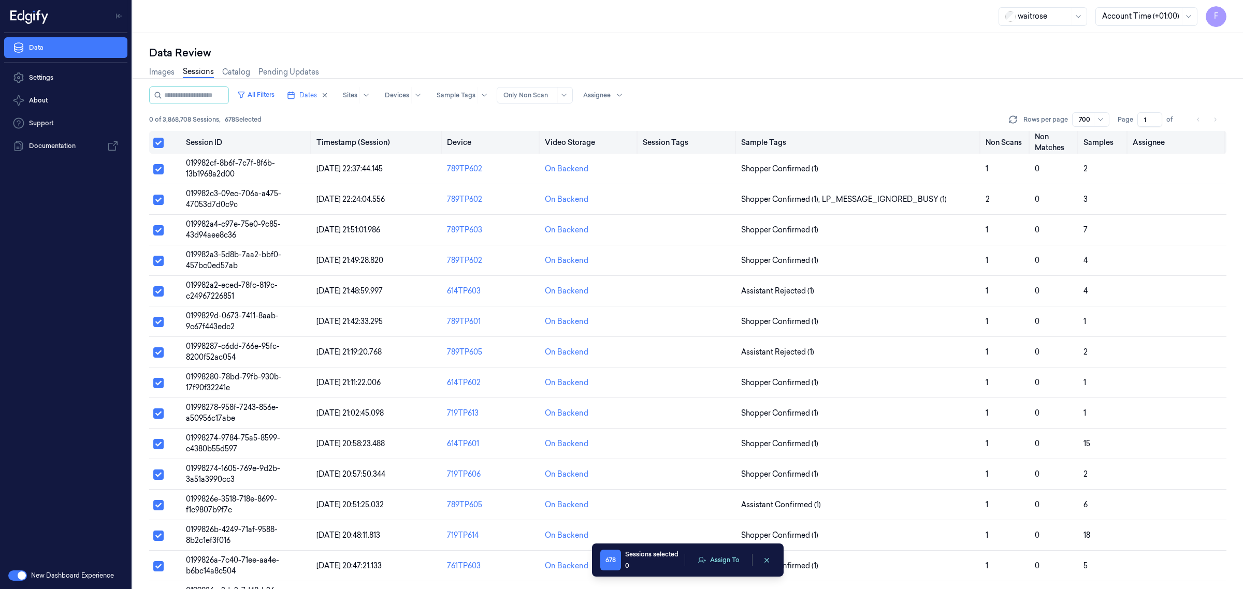
click at [161, 145] on button "Select all" at bounding box center [158, 143] width 10 height 10
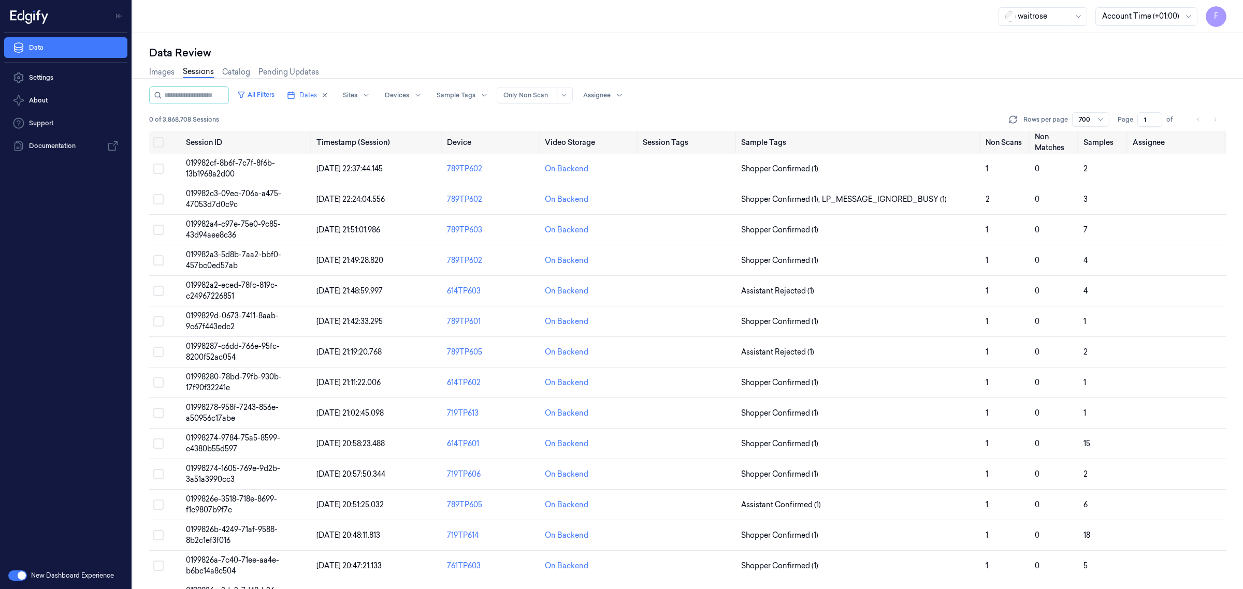
click at [1088, 122] on div at bounding box center [1085, 119] width 13 height 9
click at [1211, 117] on li "pagination" at bounding box center [1215, 119] width 15 height 15
click at [1184, 125] on div "Rows per page 200 Page 1 of" at bounding box center [1117, 119] width 220 height 15
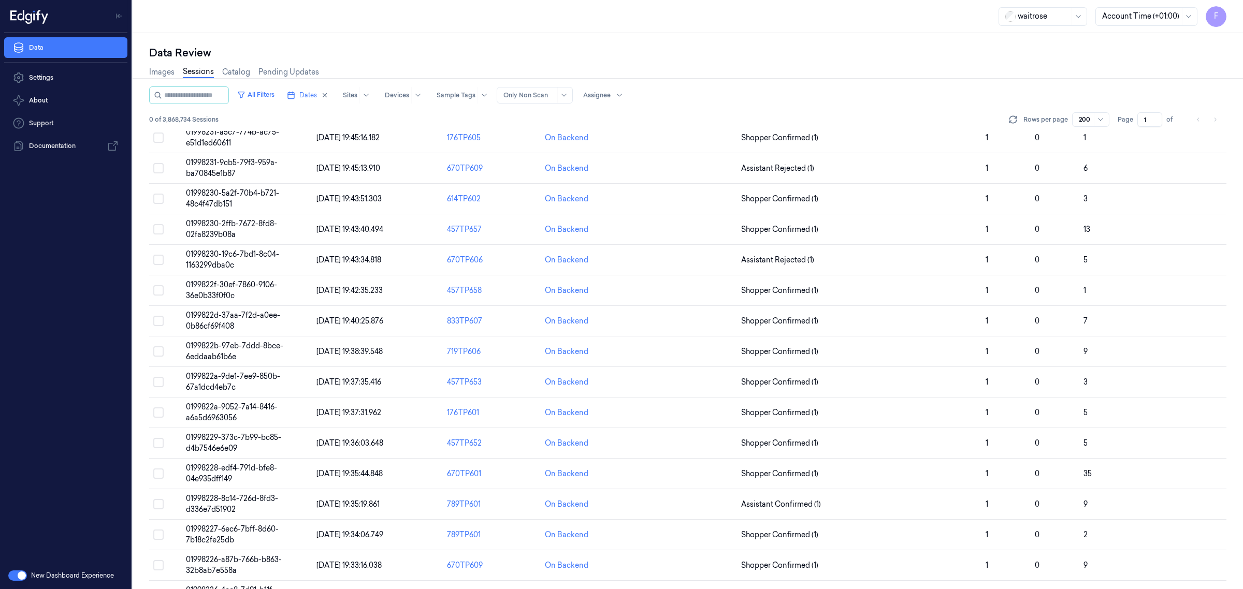
scroll to position [1489, 0]
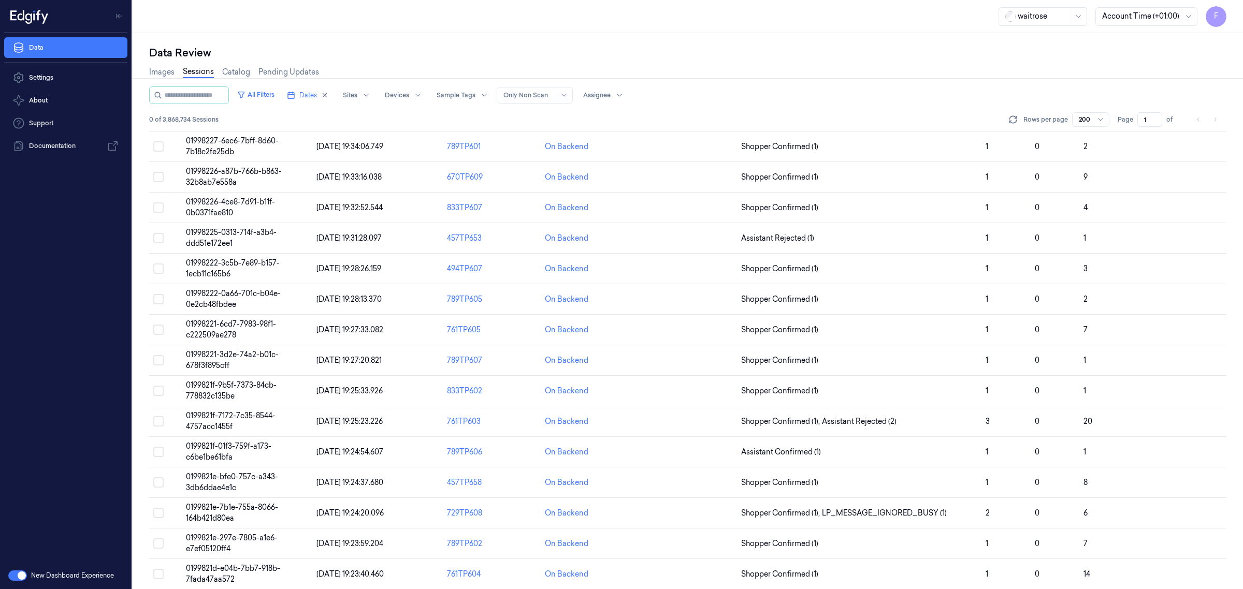
drag, startPoint x: 1226, startPoint y: 265, endPoint x: 1242, endPoint y: 462, distance: 198.0
click at [1242, 480] on div "Data Review Images Sessions Catalog Pending Updates All Filters Dates Sites Dev…" at bounding box center [688, 311] width 1111 height 556
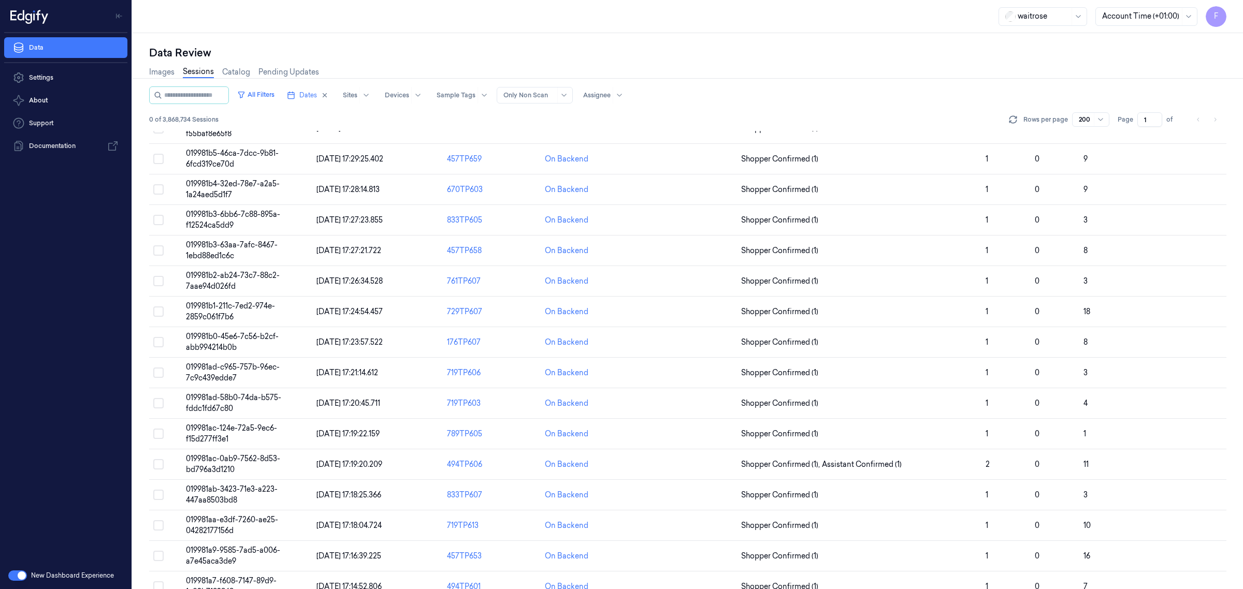
scroll to position [5706, 0]
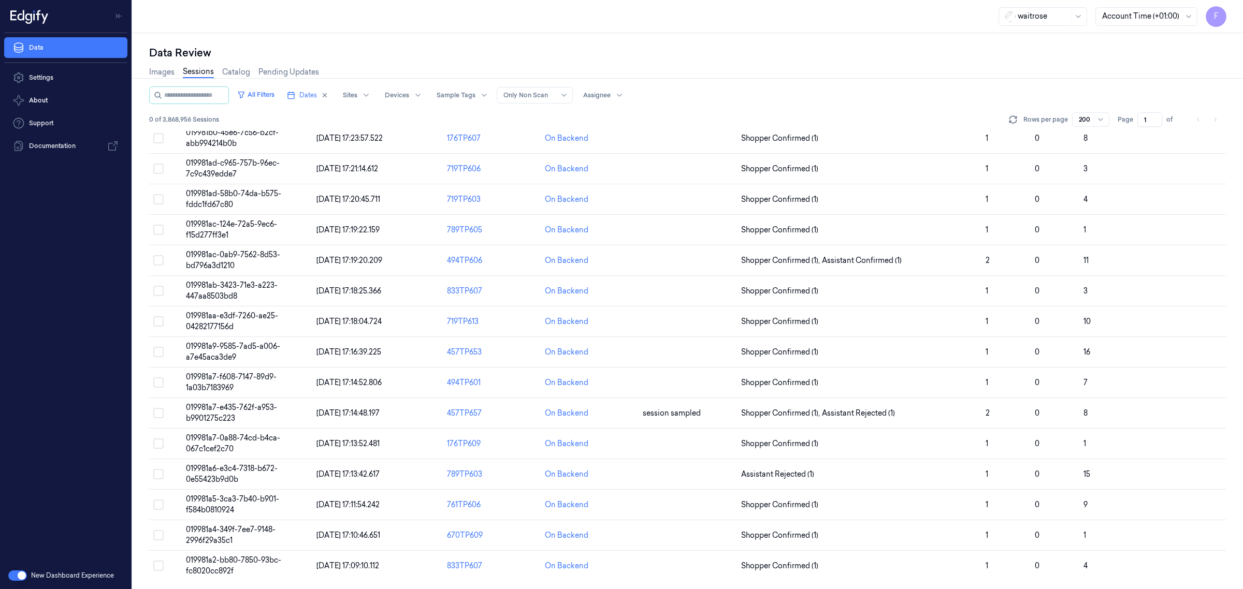
click at [1006, 84] on div "Images Sessions Catalog Pending Updates" at bounding box center [687, 73] width 1077 height 26
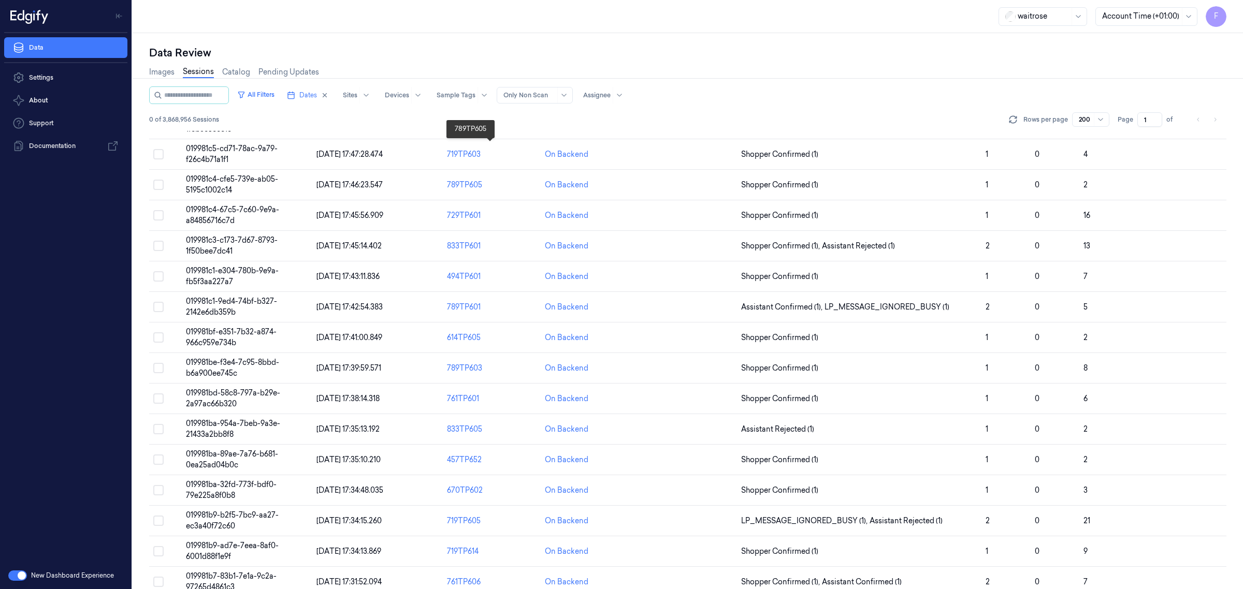
scroll to position [4735, 0]
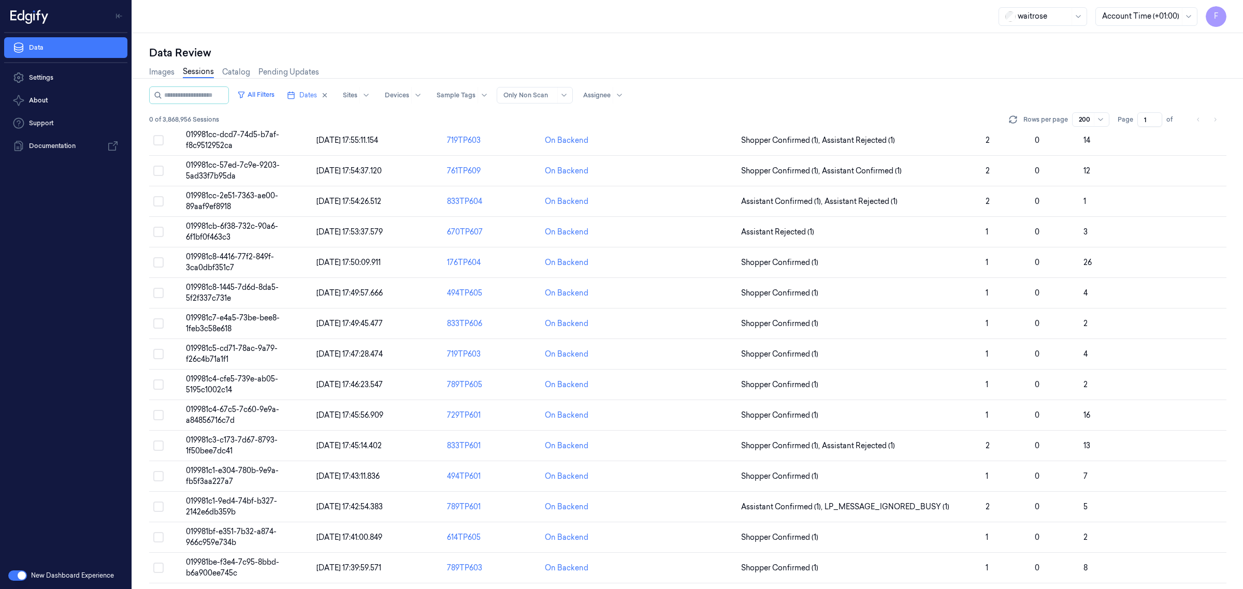
click at [726, 70] on div "Images Sessions Catalog Pending Updates" at bounding box center [687, 73] width 1077 height 26
click at [317, 91] on span "Dates" at bounding box center [308, 95] width 18 height 9
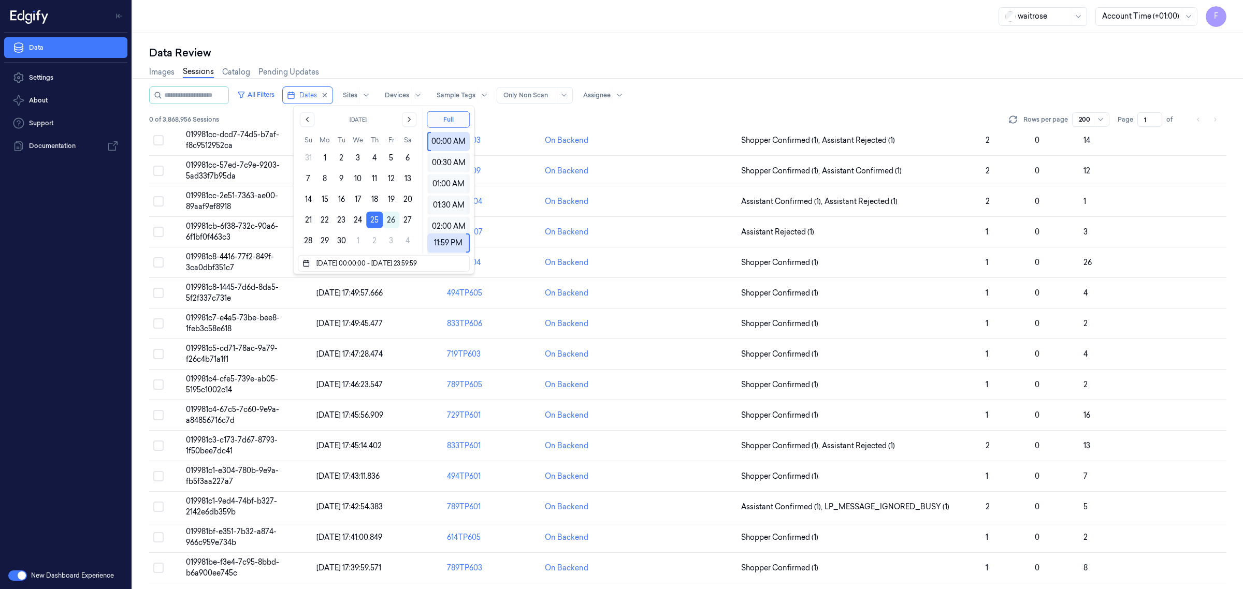
click at [746, 94] on div "All Filters Dates Sites Devices Sample Tags Alert Type Only Non Scan Assignee" at bounding box center [687, 96] width 1077 height 18
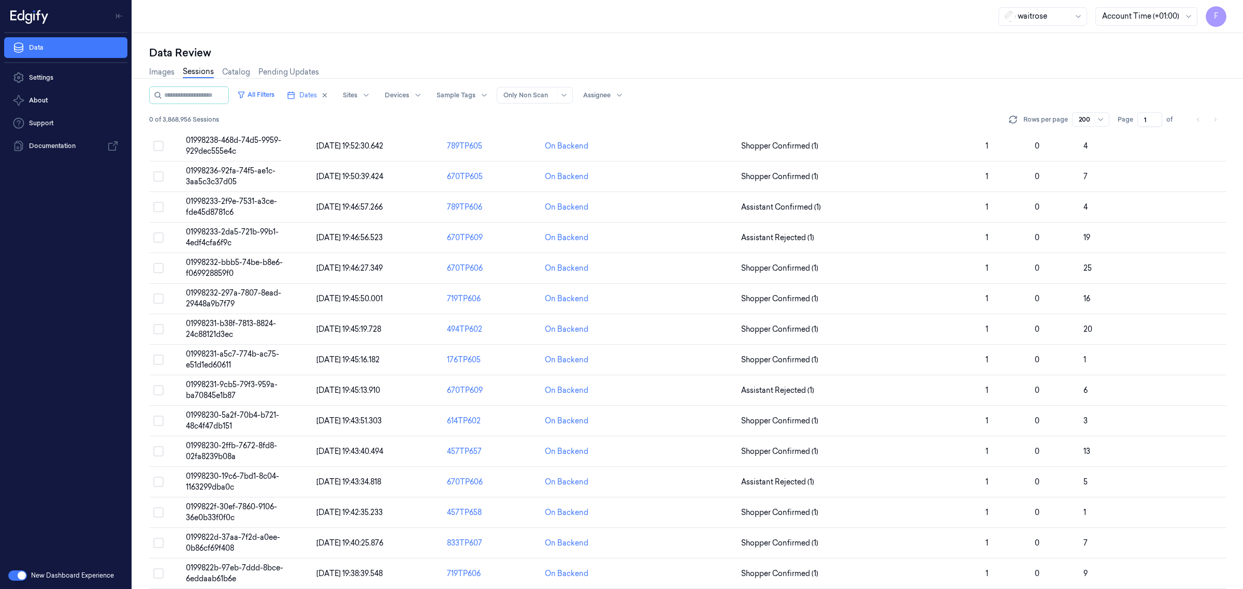
scroll to position [0, 0]
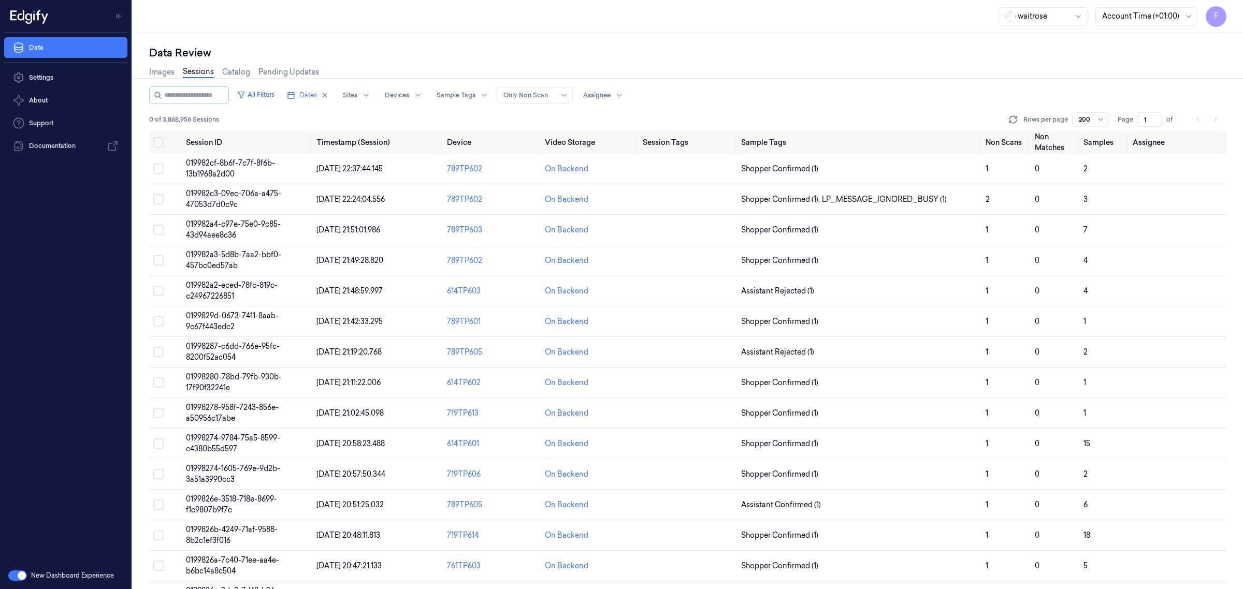
click at [1154, 83] on div "Images Sessions Catalog Pending Updates" at bounding box center [687, 73] width 1077 height 26
click at [1207, 121] on ul "pagination" at bounding box center [1206, 119] width 31 height 15
click at [156, 137] on button "Select all" at bounding box center [158, 142] width 10 height 10
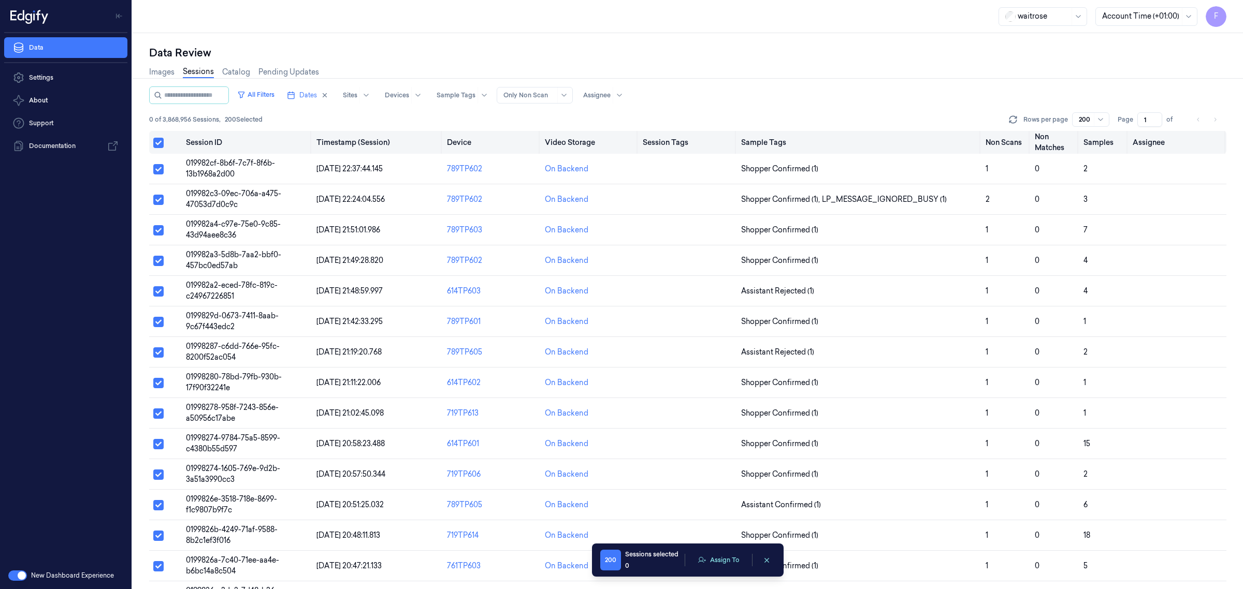
click at [159, 141] on button "Select all" at bounding box center [158, 143] width 10 height 10
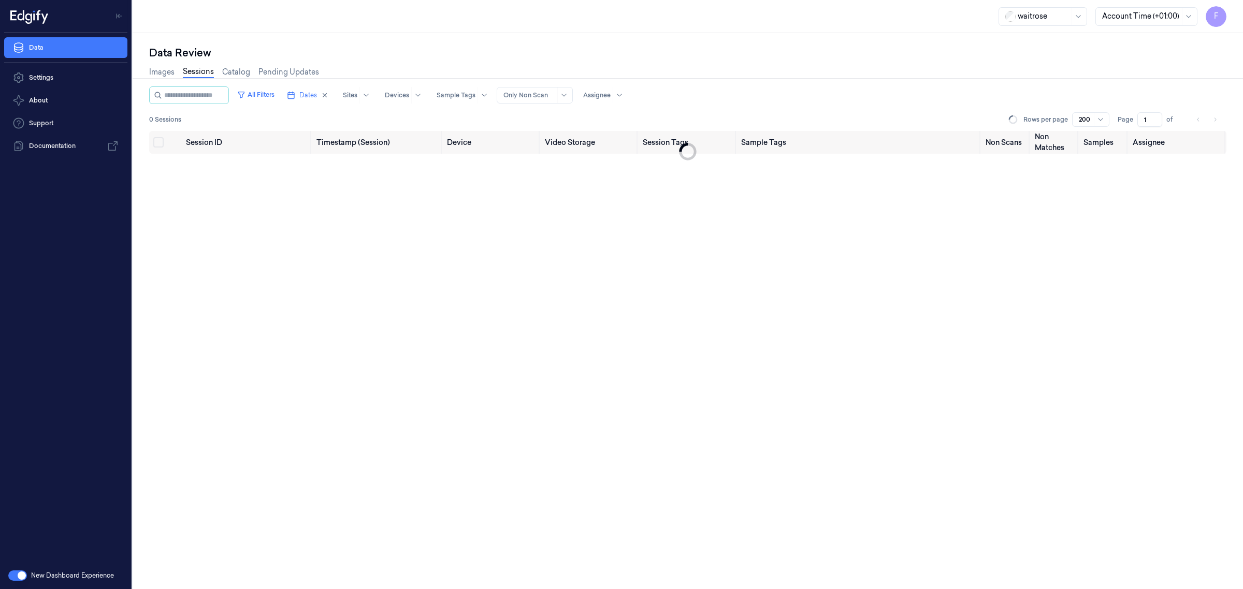
click at [666, 60] on div "Images Sessions Catalog Pending Updates" at bounding box center [687, 73] width 1077 height 26
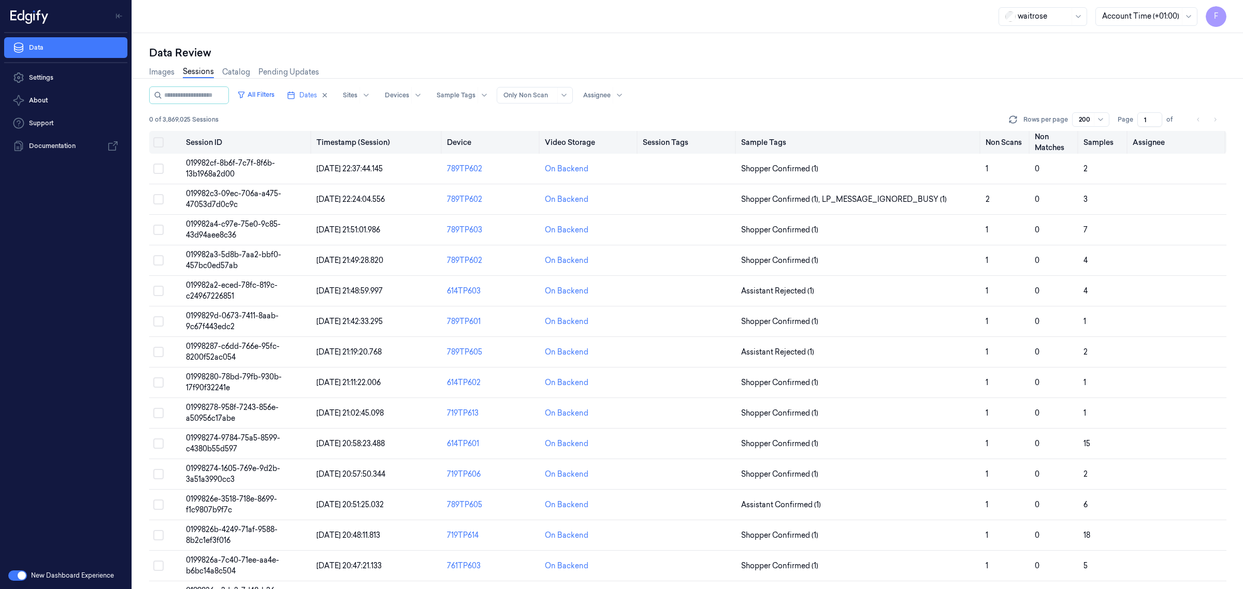
click at [161, 140] on th at bounding box center [165, 142] width 33 height 23
click at [158, 141] on button "Select all" at bounding box center [158, 142] width 10 height 10
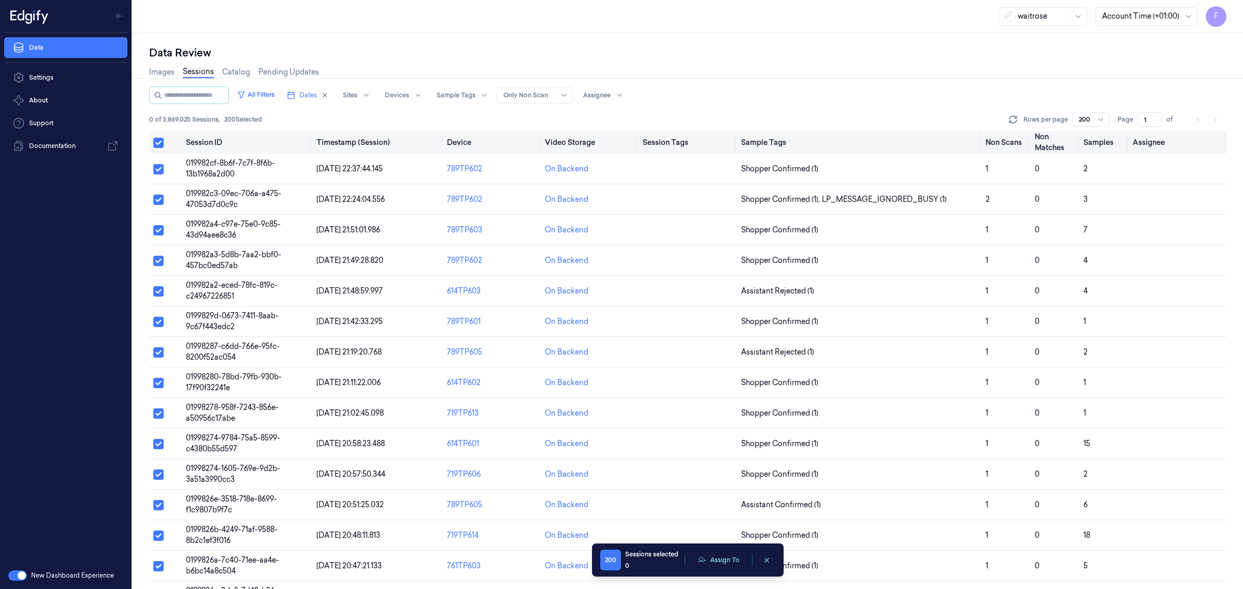
click at [158, 143] on button "Select all" at bounding box center [158, 143] width 10 height 10
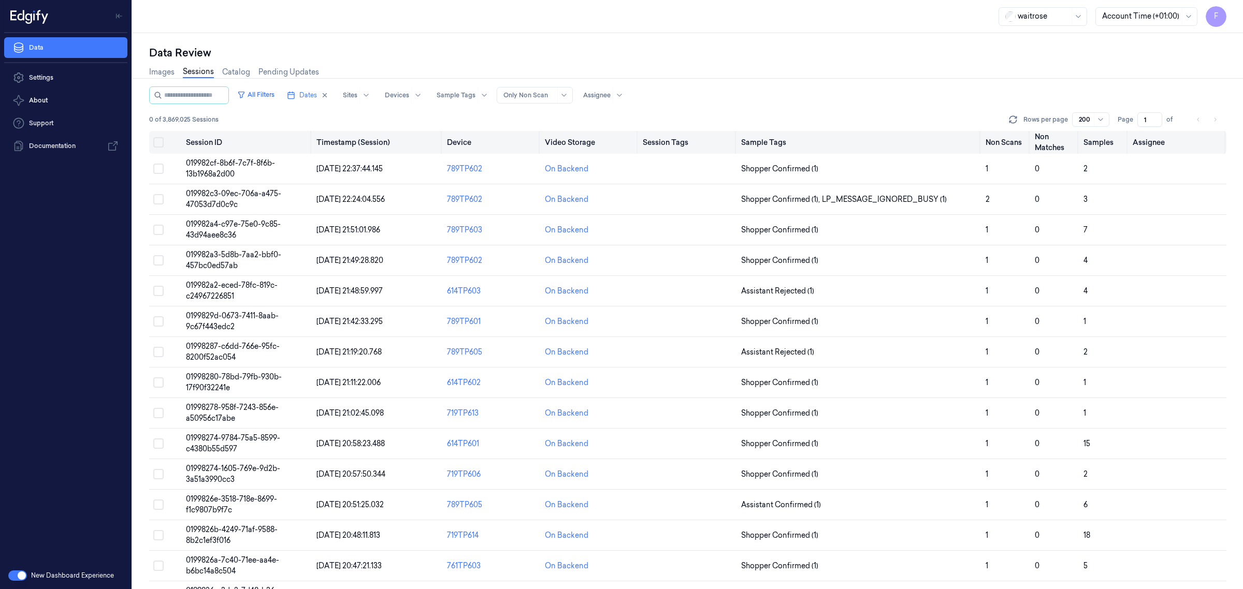
click at [157, 143] on button "Select all" at bounding box center [158, 142] width 10 height 10
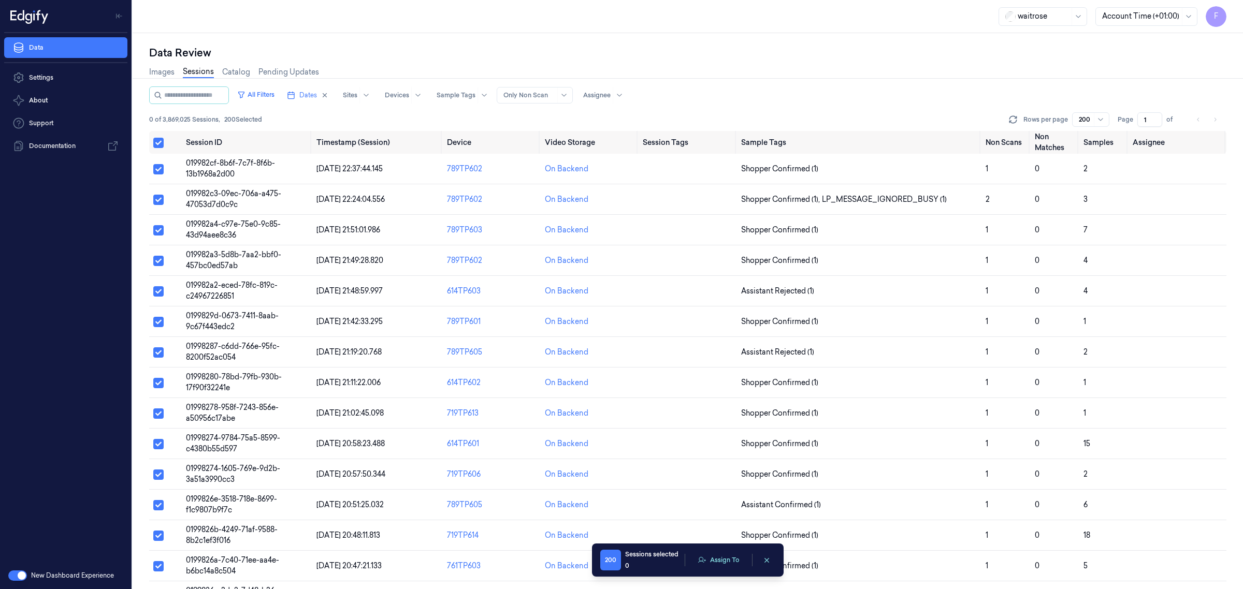
click at [1218, 118] on li "pagination" at bounding box center [1215, 119] width 15 height 15
click at [1216, 119] on li "pagination" at bounding box center [1215, 119] width 15 height 15
click at [1050, 102] on div "All Filters Dates Sites Devices Sample Tags Alert Type Only Non Scan Assignee" at bounding box center [687, 96] width 1077 height 18
click at [163, 140] on button "Select all" at bounding box center [158, 143] width 10 height 10
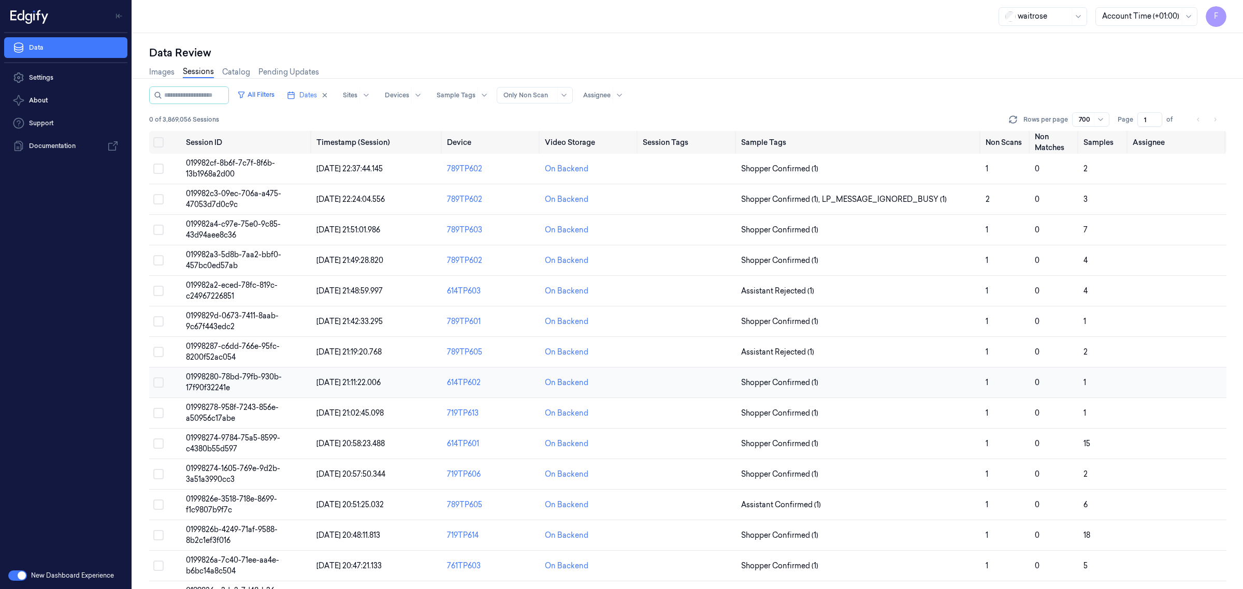
drag, startPoint x: 161, startPoint y: 138, endPoint x: 290, endPoint y: 377, distance: 271.7
click at [161, 138] on button "Select all" at bounding box center [158, 142] width 10 height 10
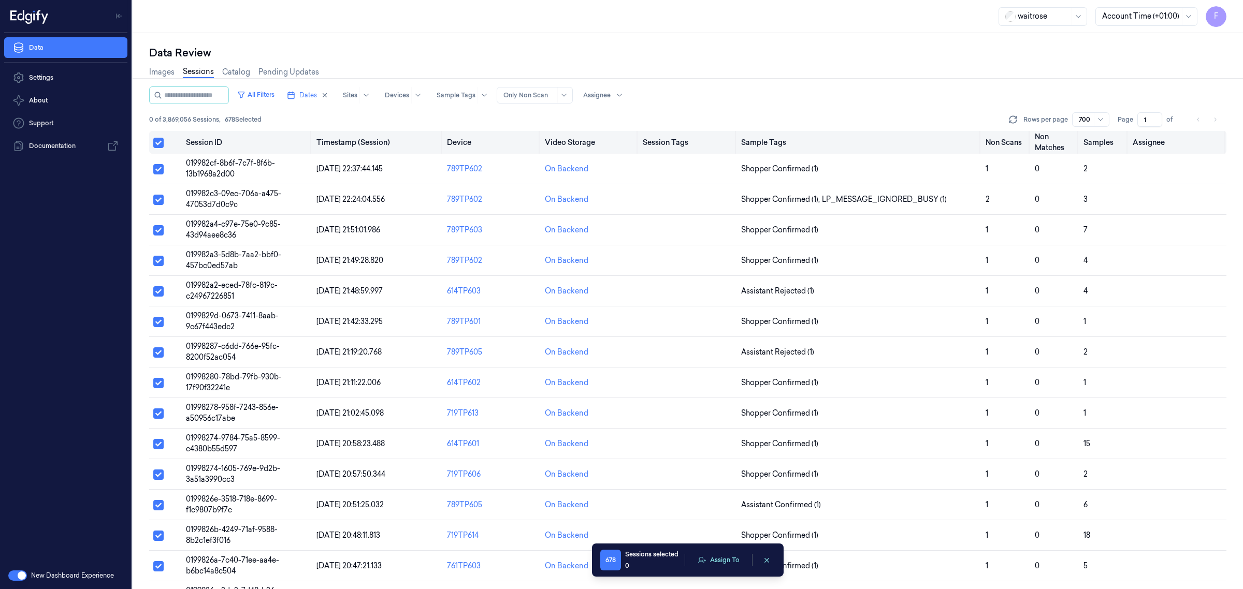
click at [161, 141] on button "Select all" at bounding box center [158, 143] width 10 height 10
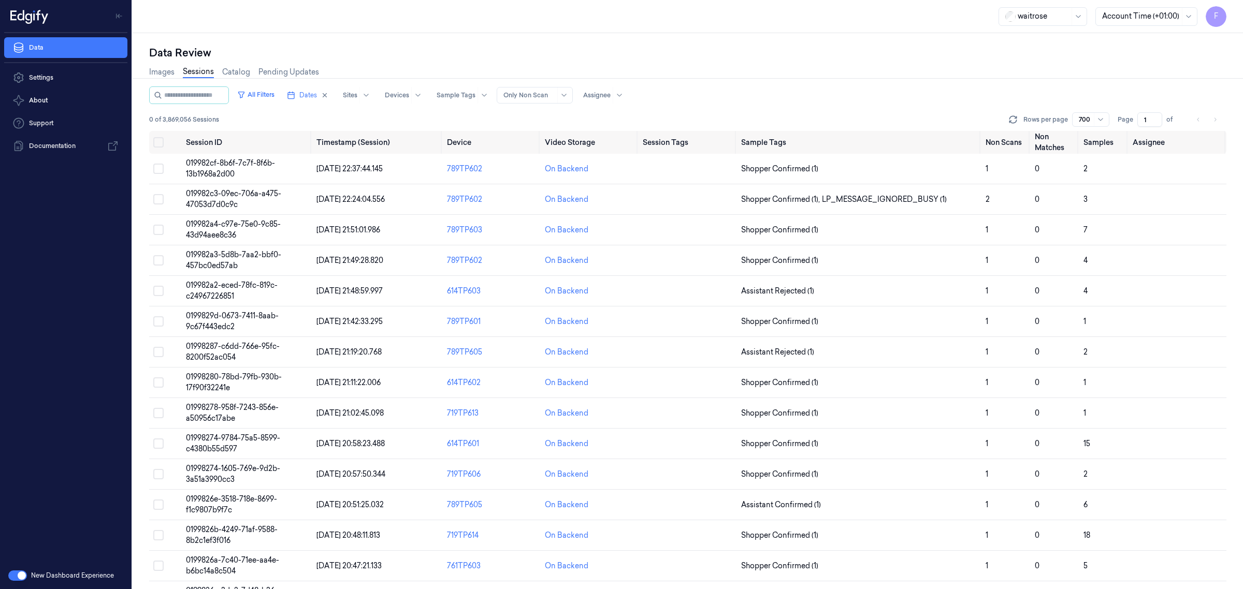
click at [703, 32] on div "waitrose Account Time (+01:00) F" at bounding box center [688, 16] width 1111 height 33
click at [161, 141] on button "Select all" at bounding box center [158, 142] width 10 height 10
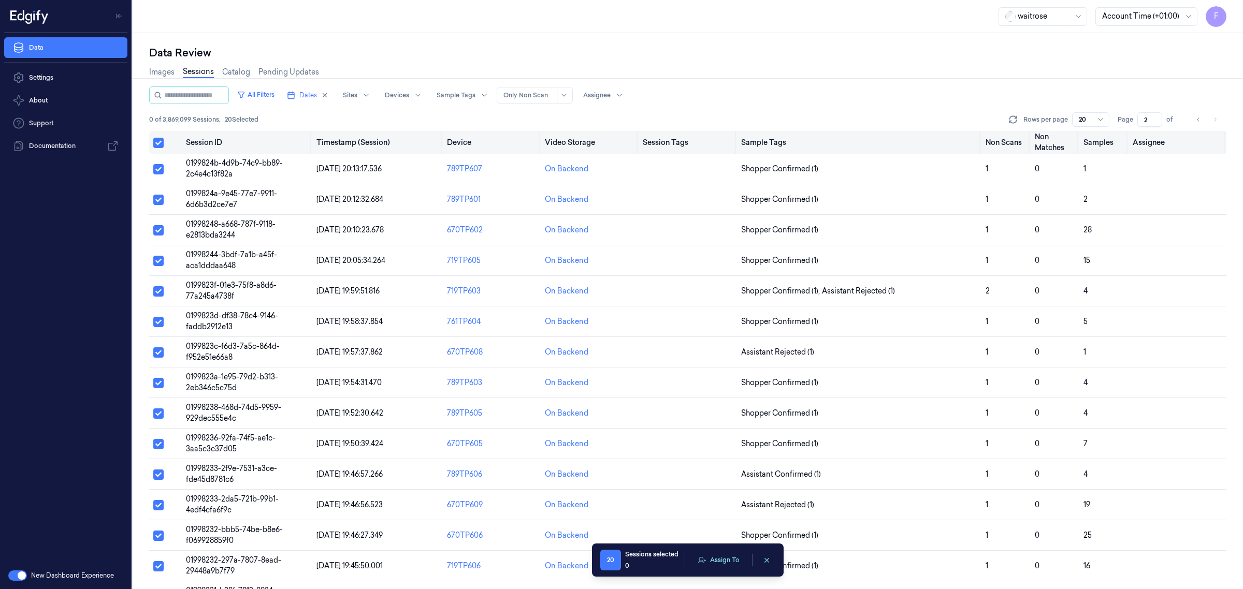
click at [161, 141] on button "Select all" at bounding box center [158, 143] width 10 height 10
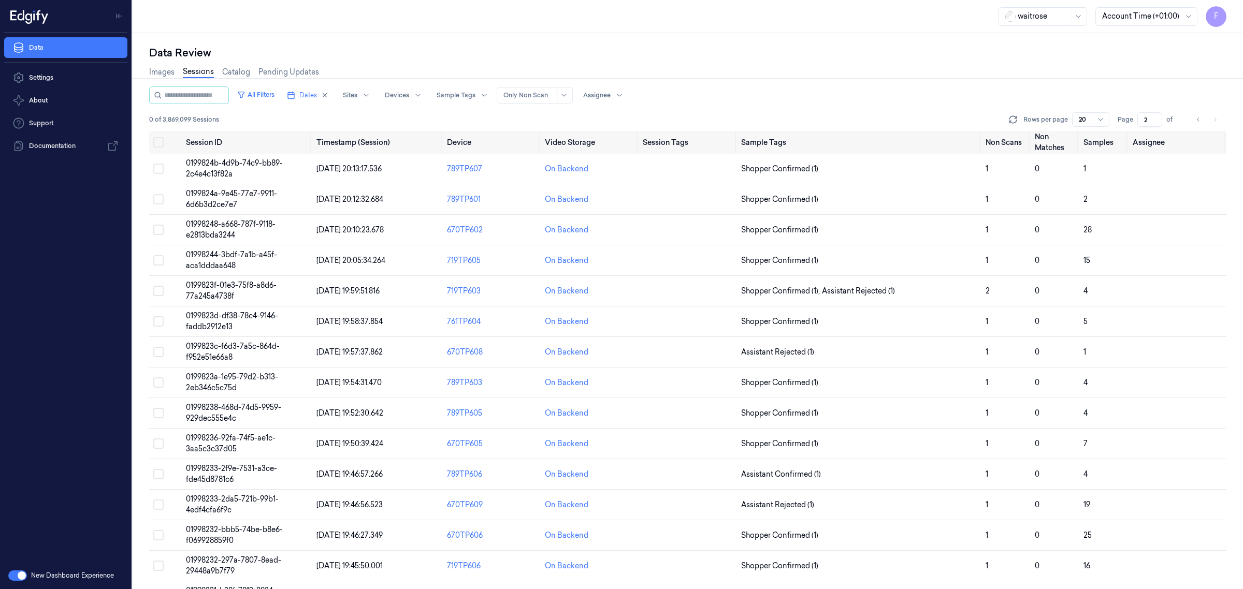
click at [850, 109] on div "All Filters Dates Sites Devices Sample Tags Alert Type Only Non Scan Assignee 0…" at bounding box center [687, 109] width 1077 height 45
click at [1215, 120] on li "pagination" at bounding box center [1215, 119] width 15 height 15
click at [1216, 117] on li "pagination" at bounding box center [1215, 119] width 15 height 15
click at [400, 65] on div "Images Sessions Catalog Pending Updates" at bounding box center [687, 73] width 1077 height 26
click at [785, 92] on div "All Filters Dates Sites Devices Sample Tags Alert Type Only Non Scan Assignee" at bounding box center [687, 96] width 1077 height 18
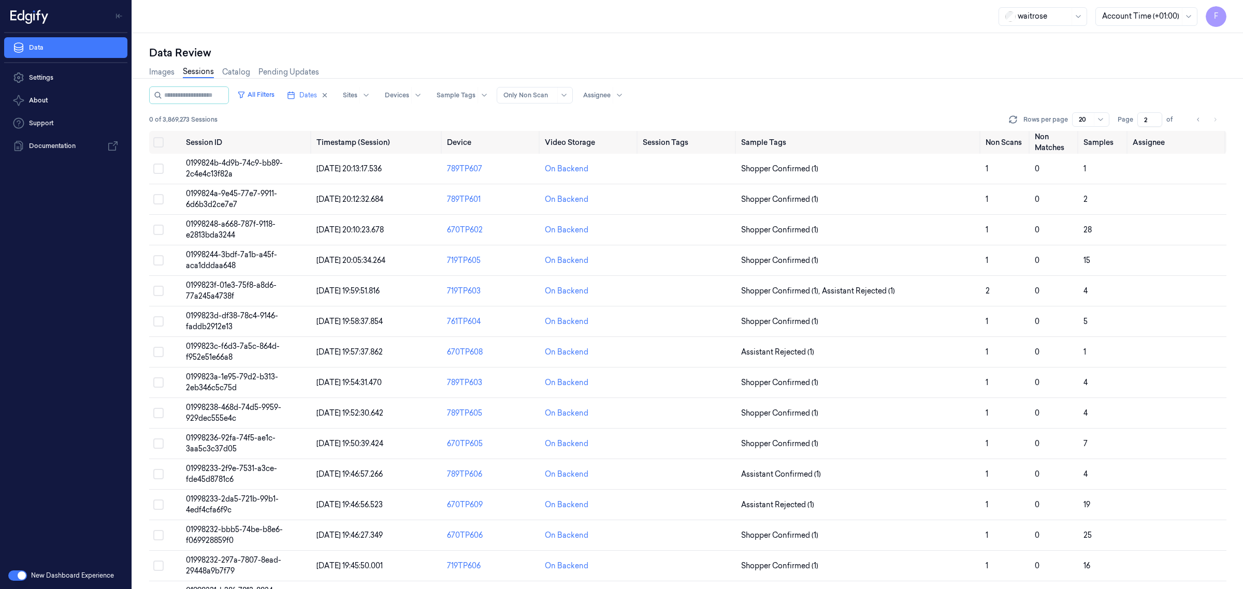
click at [718, 83] on div "Images Sessions Catalog Pending Updates" at bounding box center [687, 73] width 1077 height 26
click at [1226, 121] on div "Rows per page 20 Page 2 of" at bounding box center [1117, 119] width 220 height 15
click at [1211, 123] on li "pagination" at bounding box center [1215, 119] width 15 height 15
drag, startPoint x: 1195, startPoint y: 119, endPoint x: 1210, endPoint y: 141, distance: 27.2
click at [1210, 141] on div "All Filters Dates Sites Devices Sample Tags Alert Type Only Non Scan Assignee 0…" at bounding box center [687, 339] width 1077 height 504
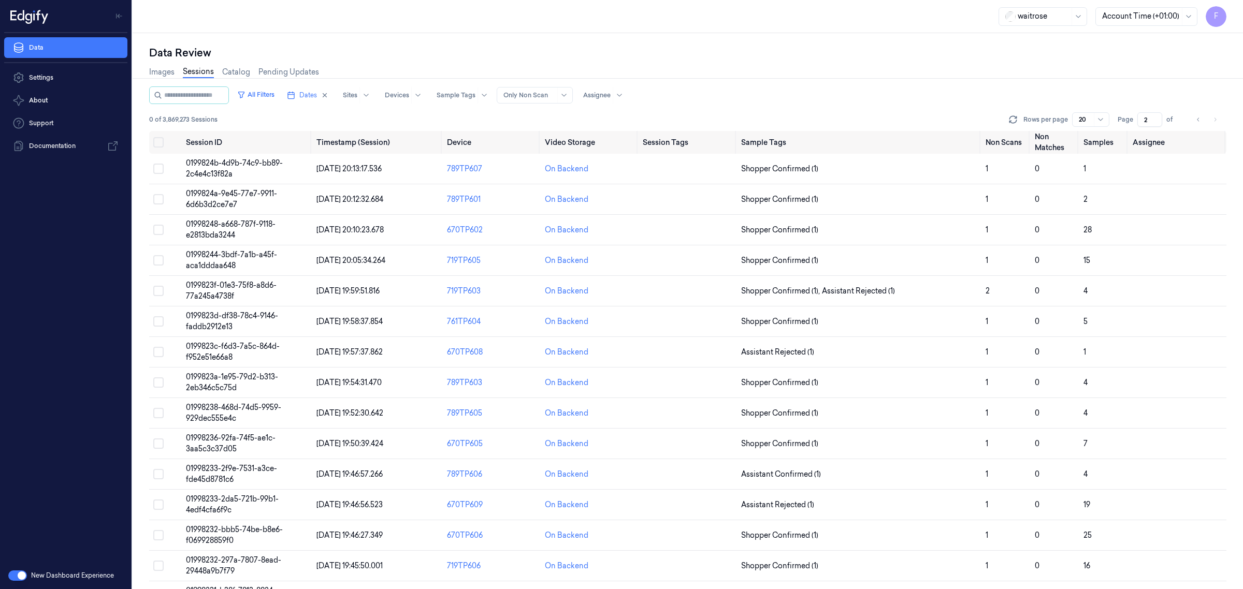
click at [1022, 91] on div "All Filters Dates Sites Devices Sample Tags Alert Type Only Non Scan Assignee" at bounding box center [687, 96] width 1077 height 18
click at [1216, 123] on li "pagination" at bounding box center [1215, 119] width 15 height 15
click at [1103, 53] on div "Data Review" at bounding box center [687, 53] width 1077 height 15
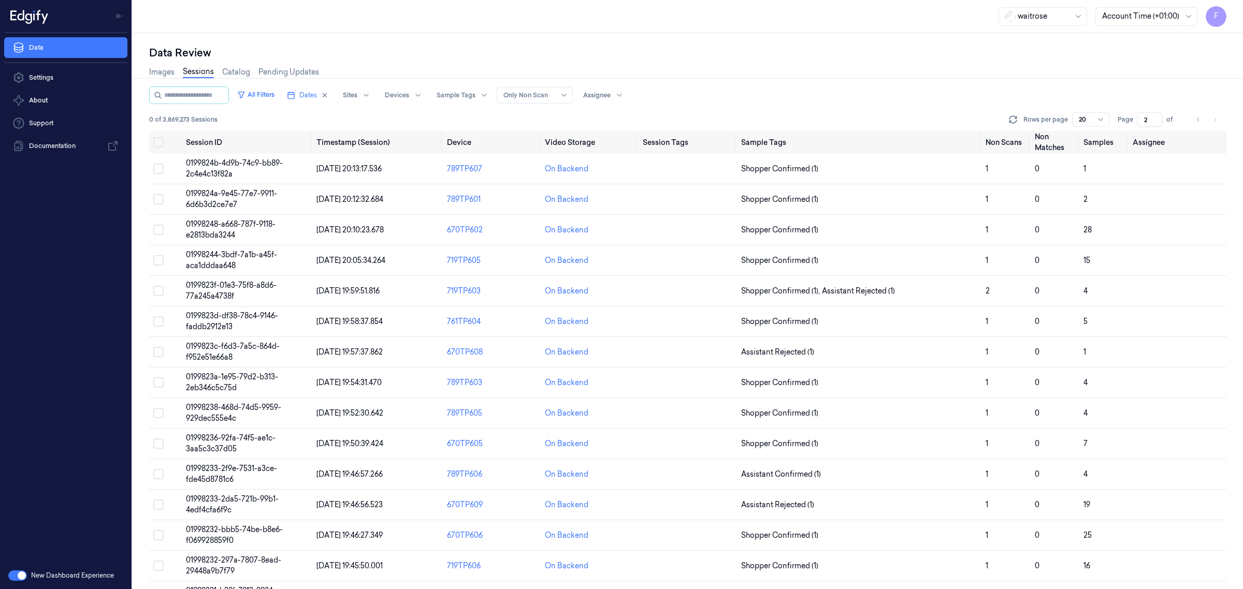
click at [651, 62] on div "Images Sessions Catalog Pending Updates" at bounding box center [687, 73] width 1077 height 26
click at [161, 141] on button "Select all" at bounding box center [158, 142] width 10 height 10
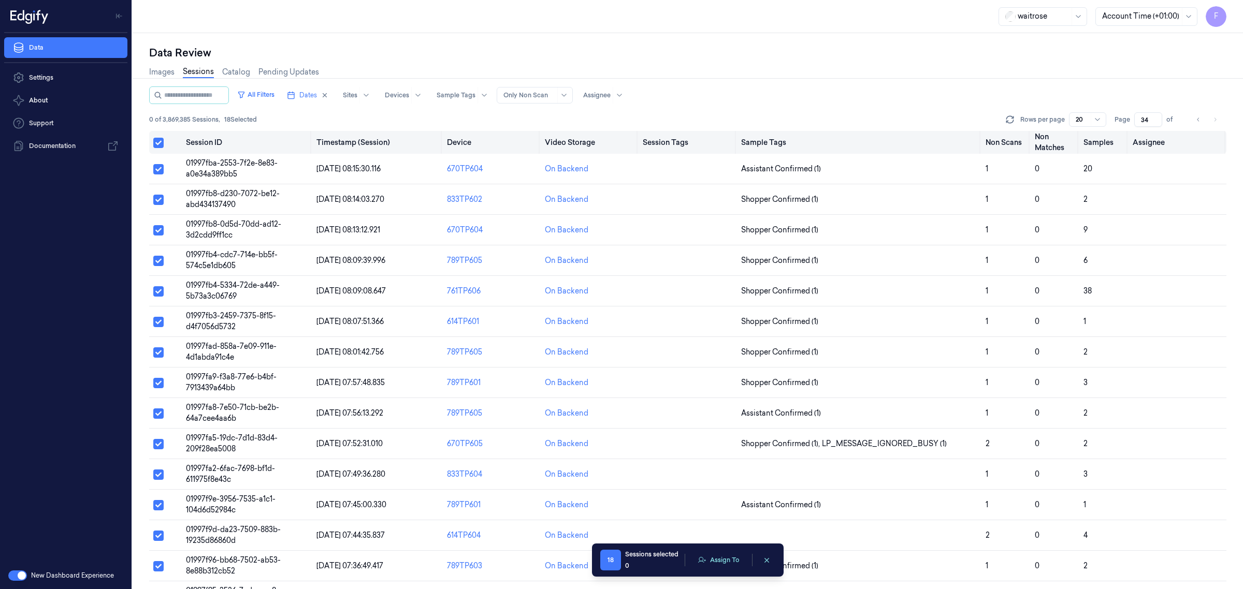
click at [161, 140] on button "Select all" at bounding box center [158, 143] width 10 height 10
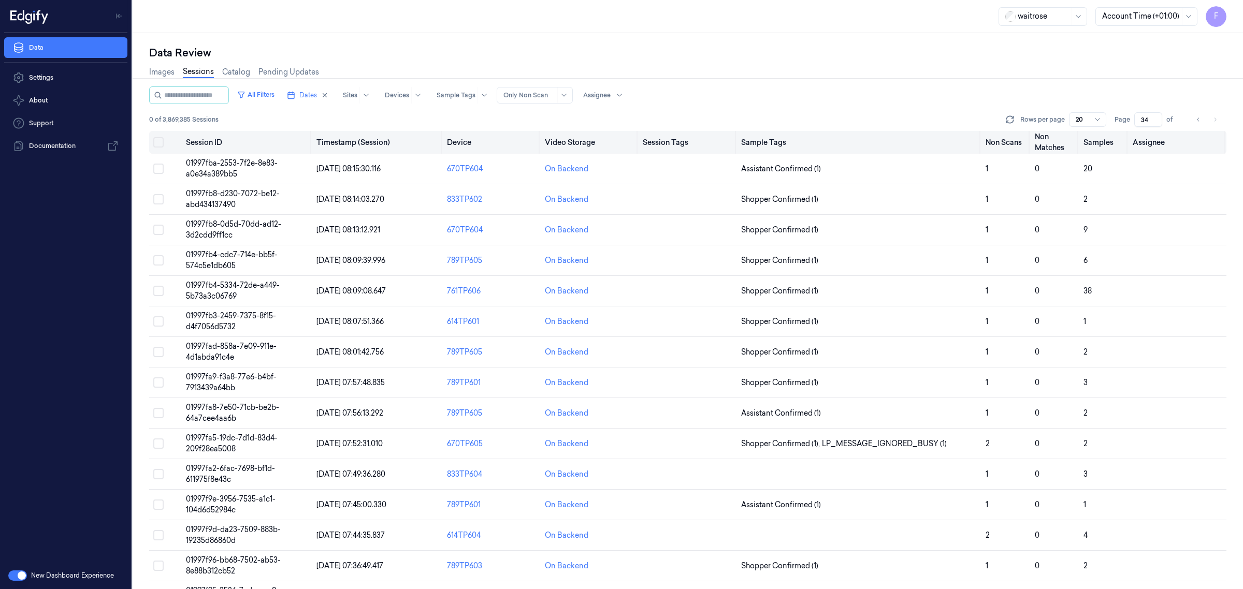
click at [157, 144] on button "Select all" at bounding box center [158, 142] width 10 height 10
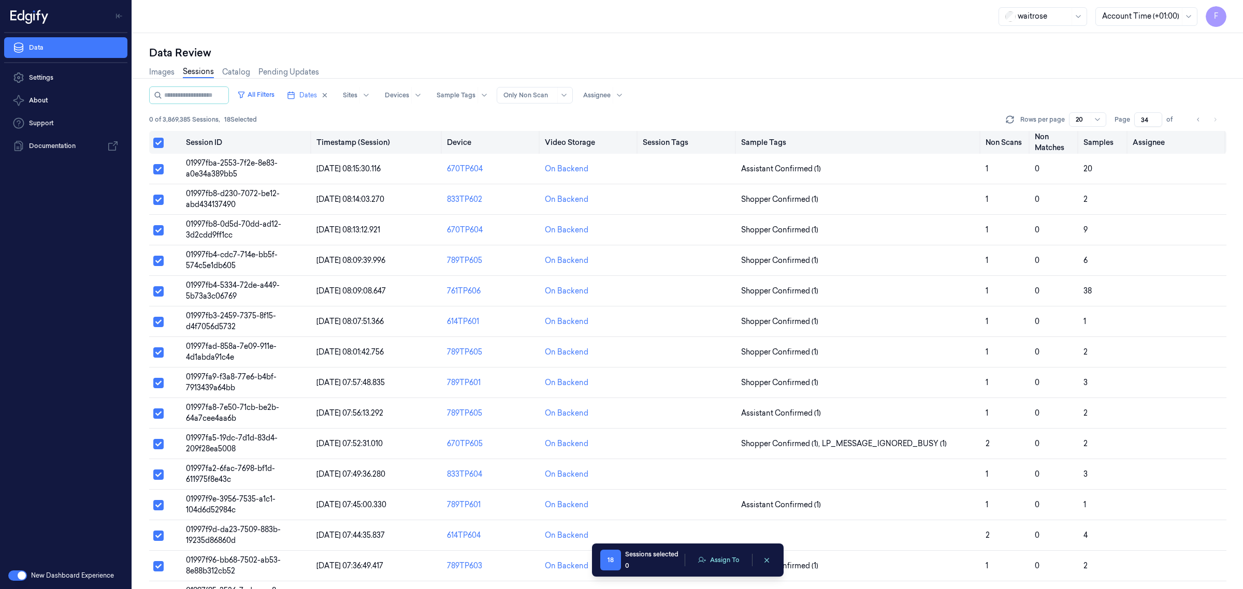
click at [159, 139] on button "Select all" at bounding box center [158, 143] width 10 height 10
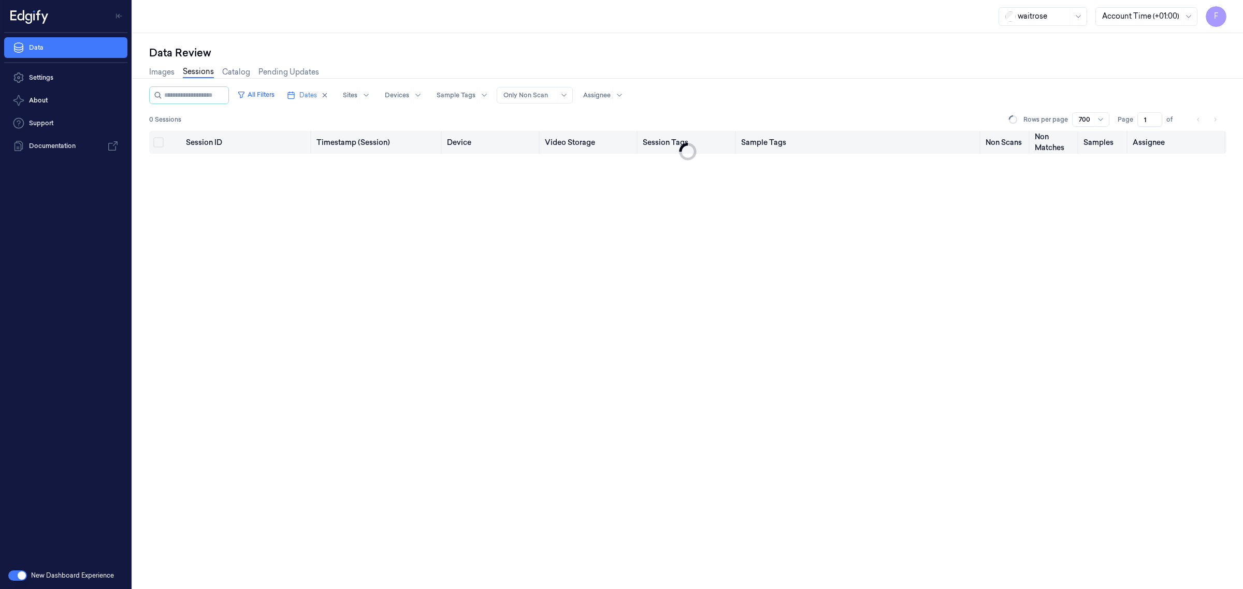
click at [163, 140] on button "Select all" at bounding box center [158, 142] width 10 height 10
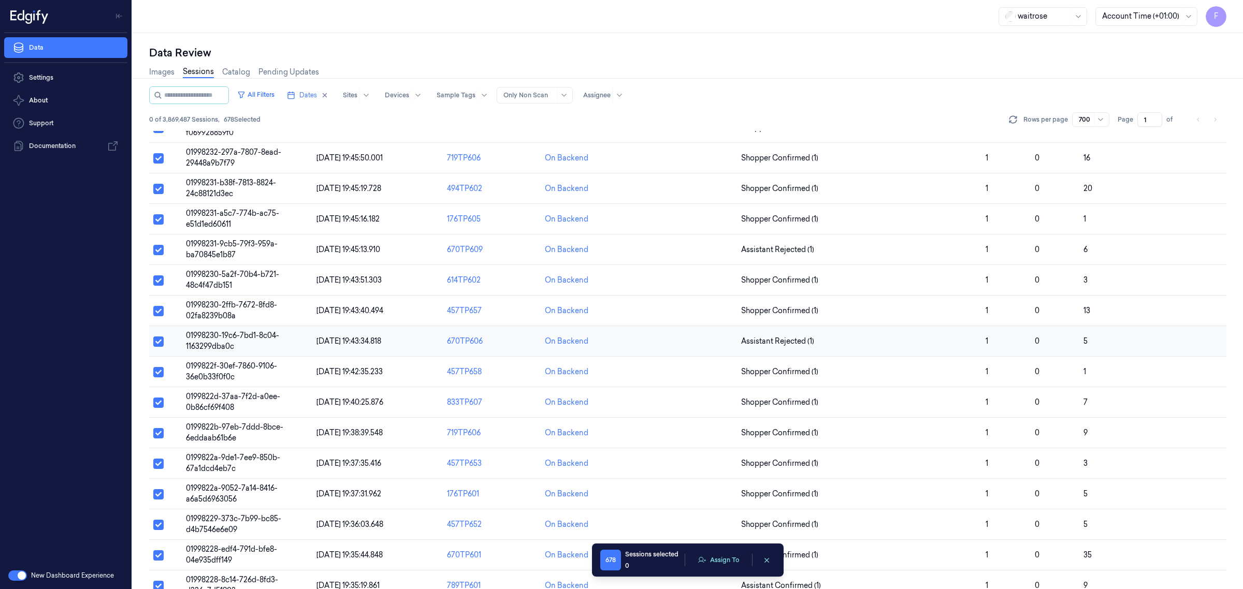
scroll to position [1036, 0]
